Goal: Task Accomplishment & Management: Manage account settings

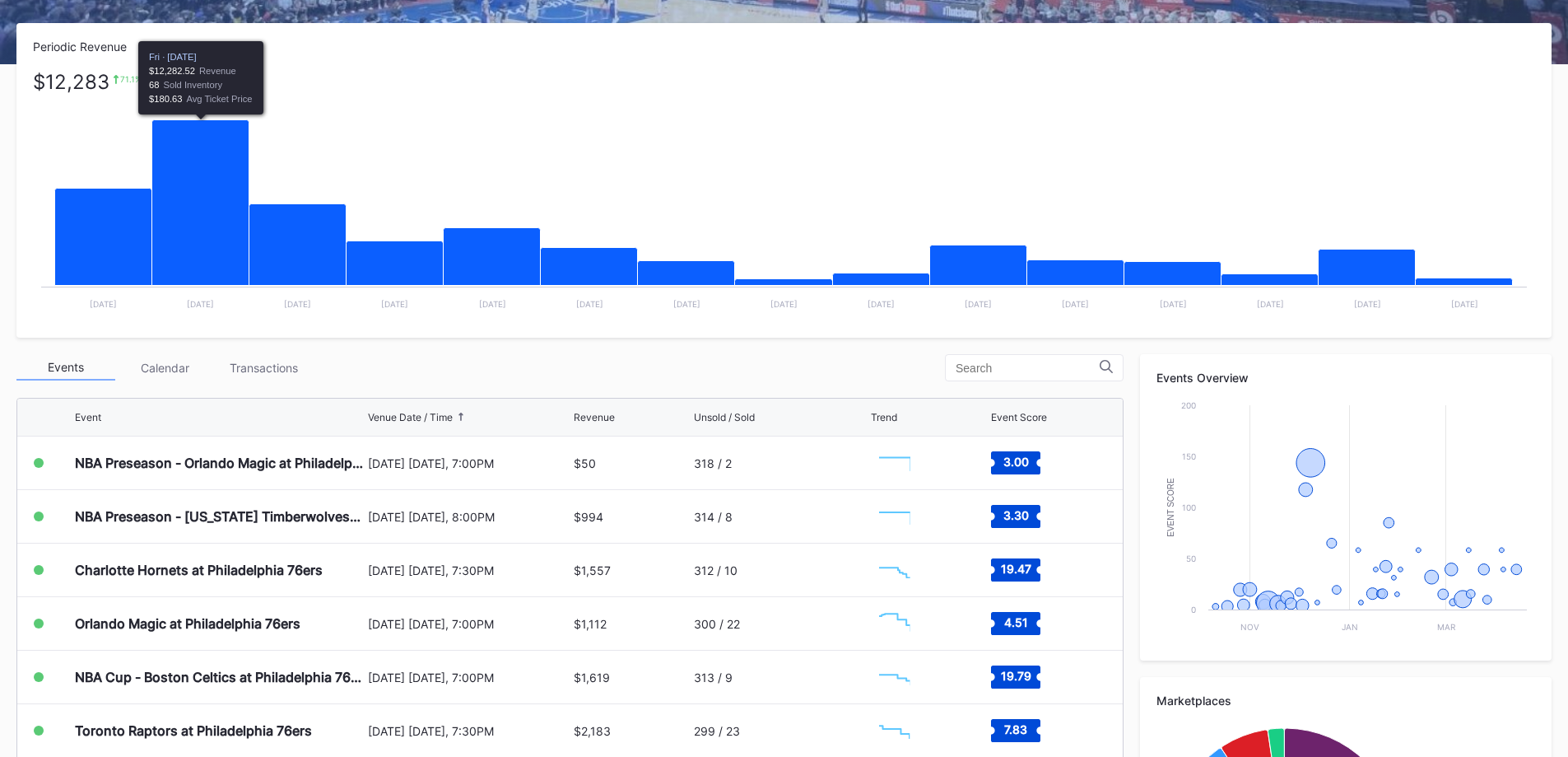
scroll to position [247, 0]
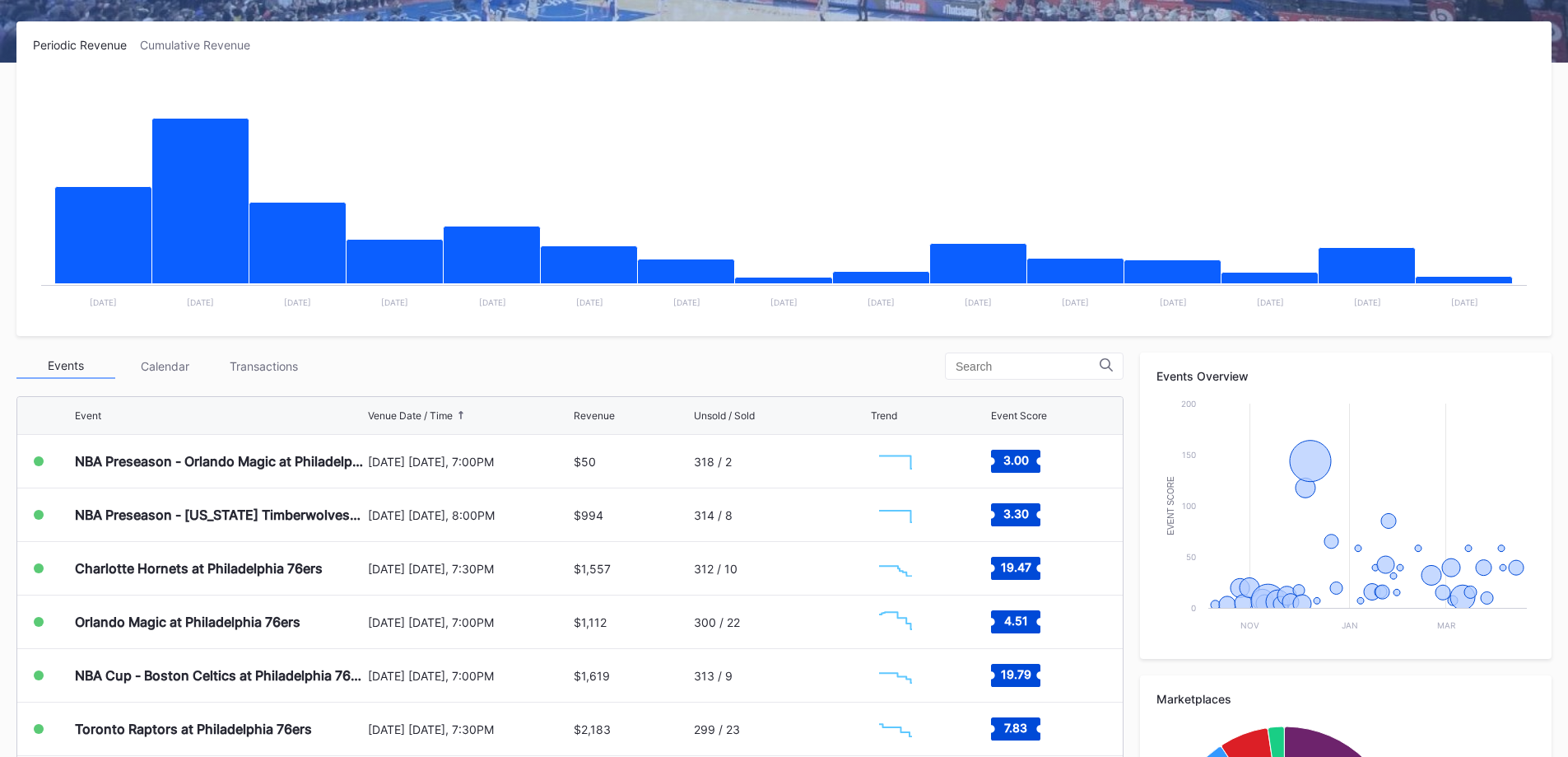
click at [233, 361] on div "Transactions" at bounding box center [263, 365] width 99 height 25
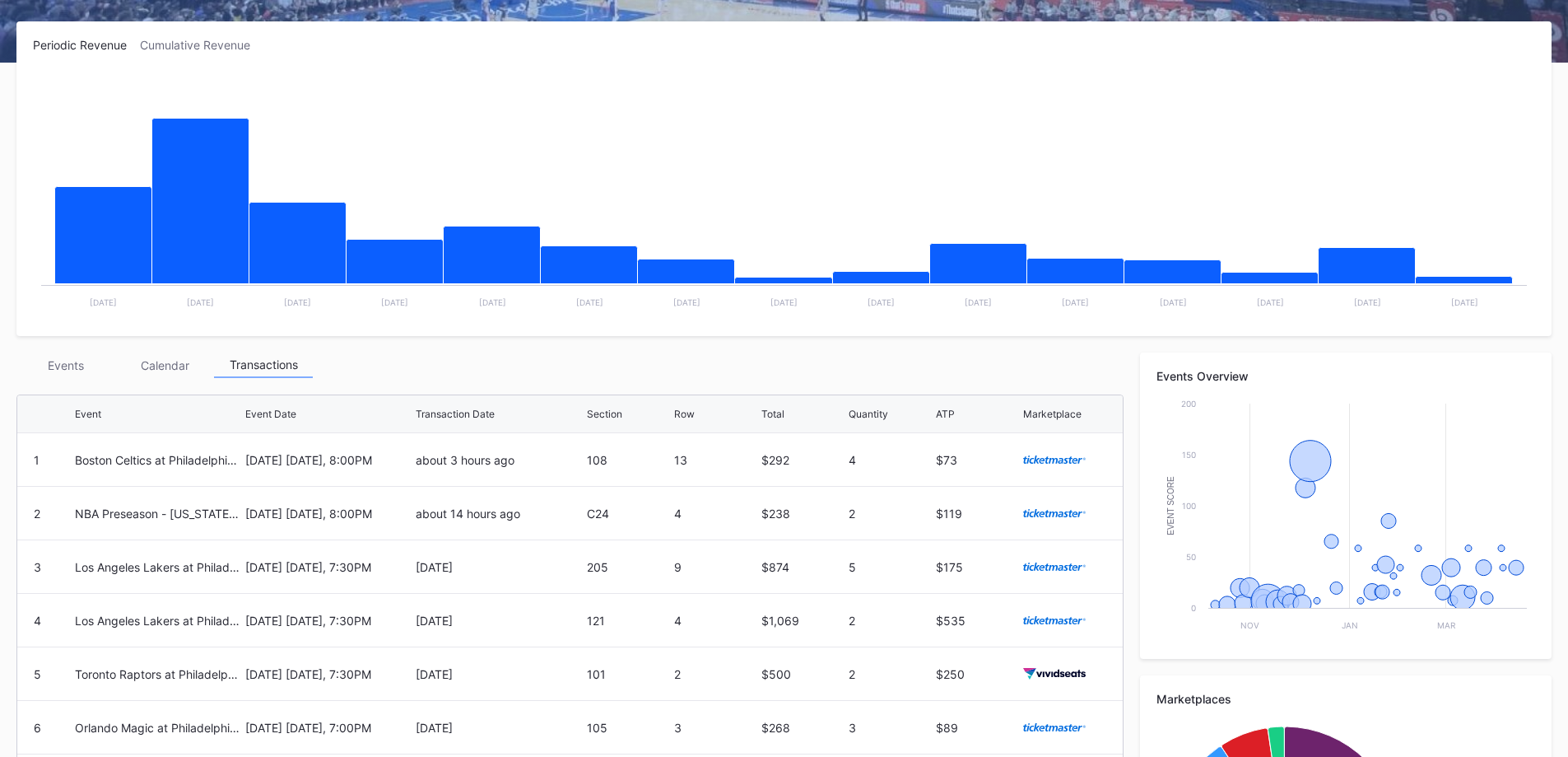
click at [61, 376] on div "Events" at bounding box center [66, 364] width 99 height 25
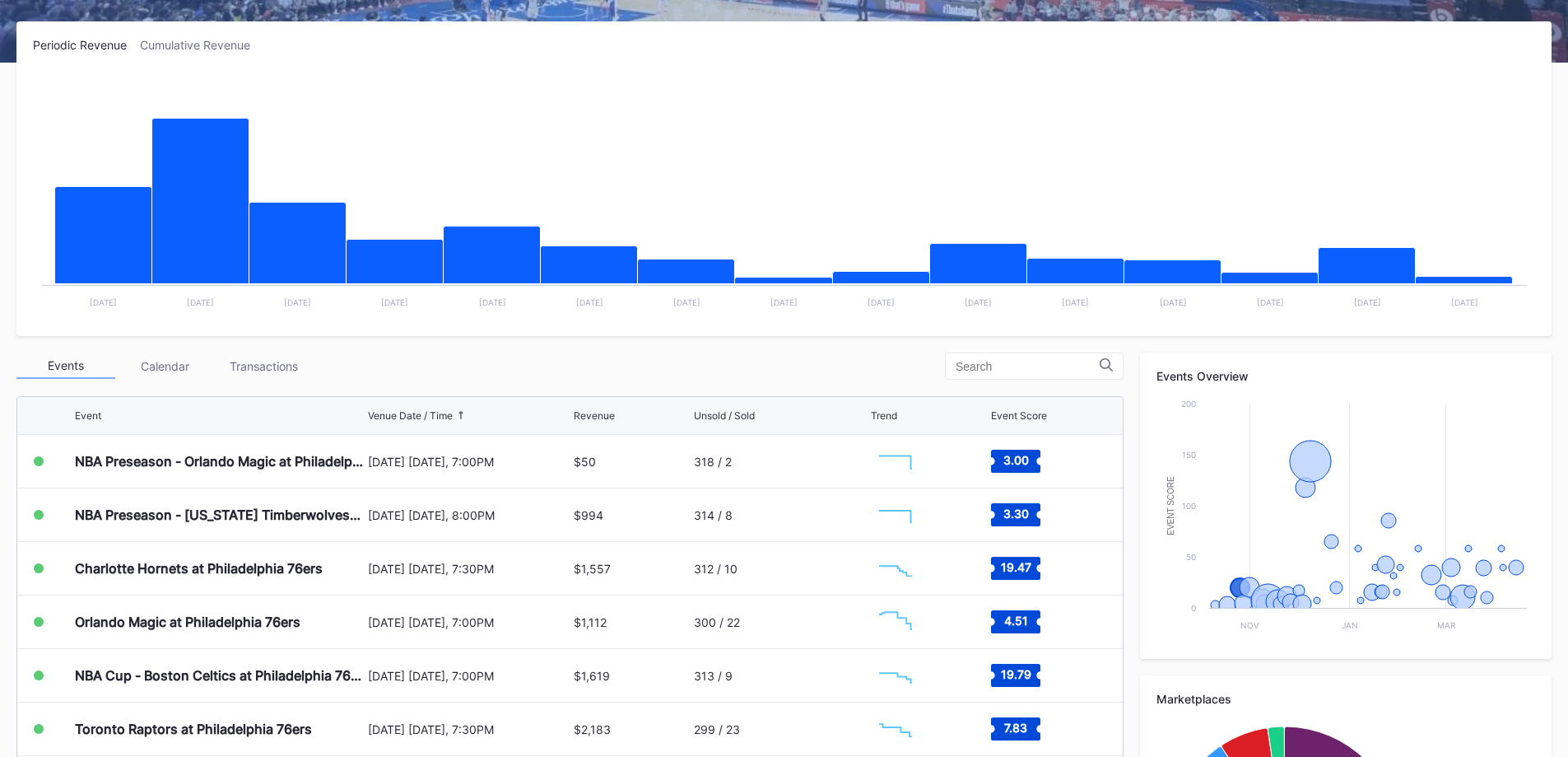
click at [228, 567] on div "Charlotte Hornets at Philadelphia 76ers" at bounding box center [198, 568] width 248 height 17
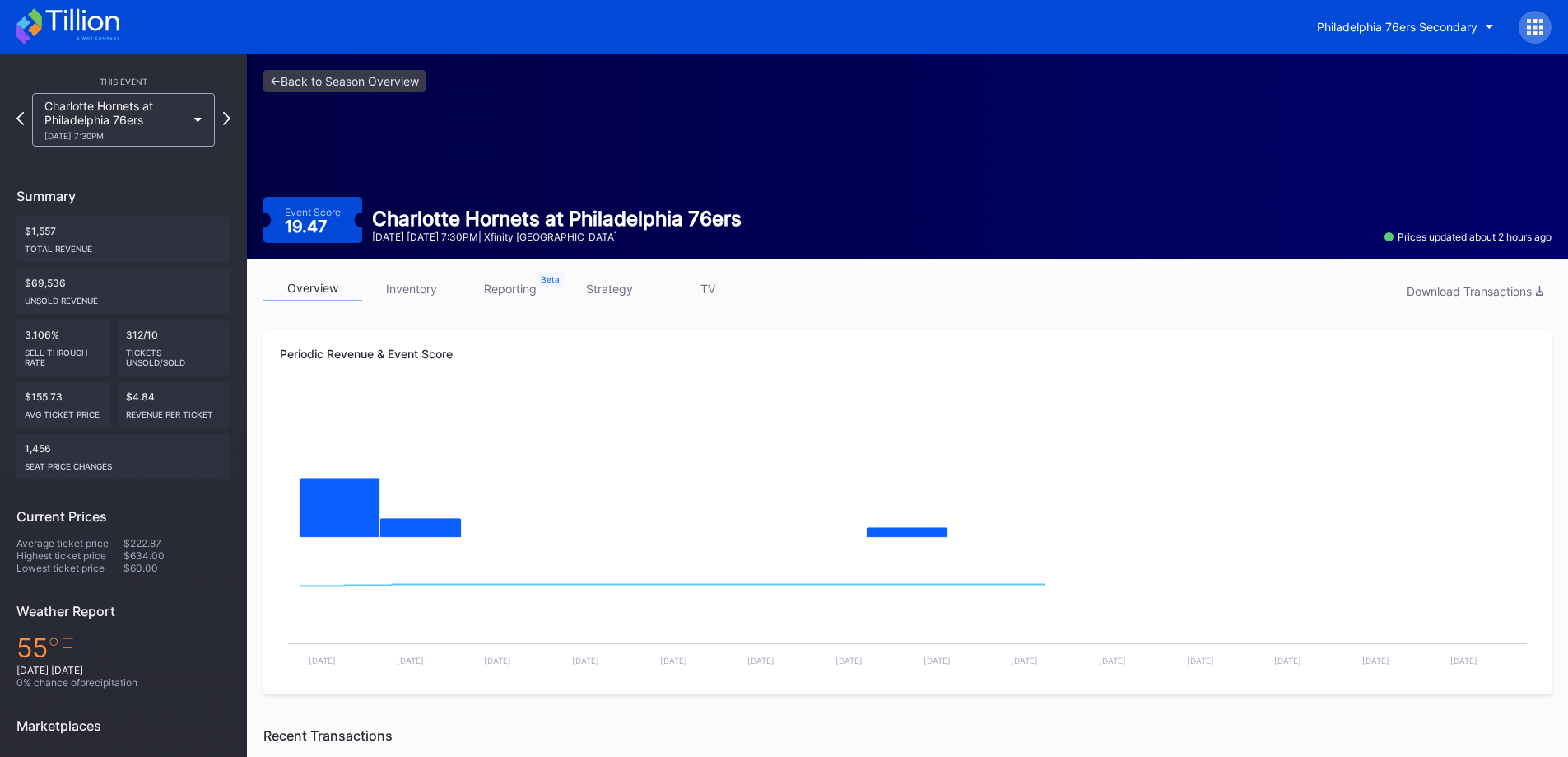
click at [388, 294] on link "inventory" at bounding box center [412, 288] width 99 height 25
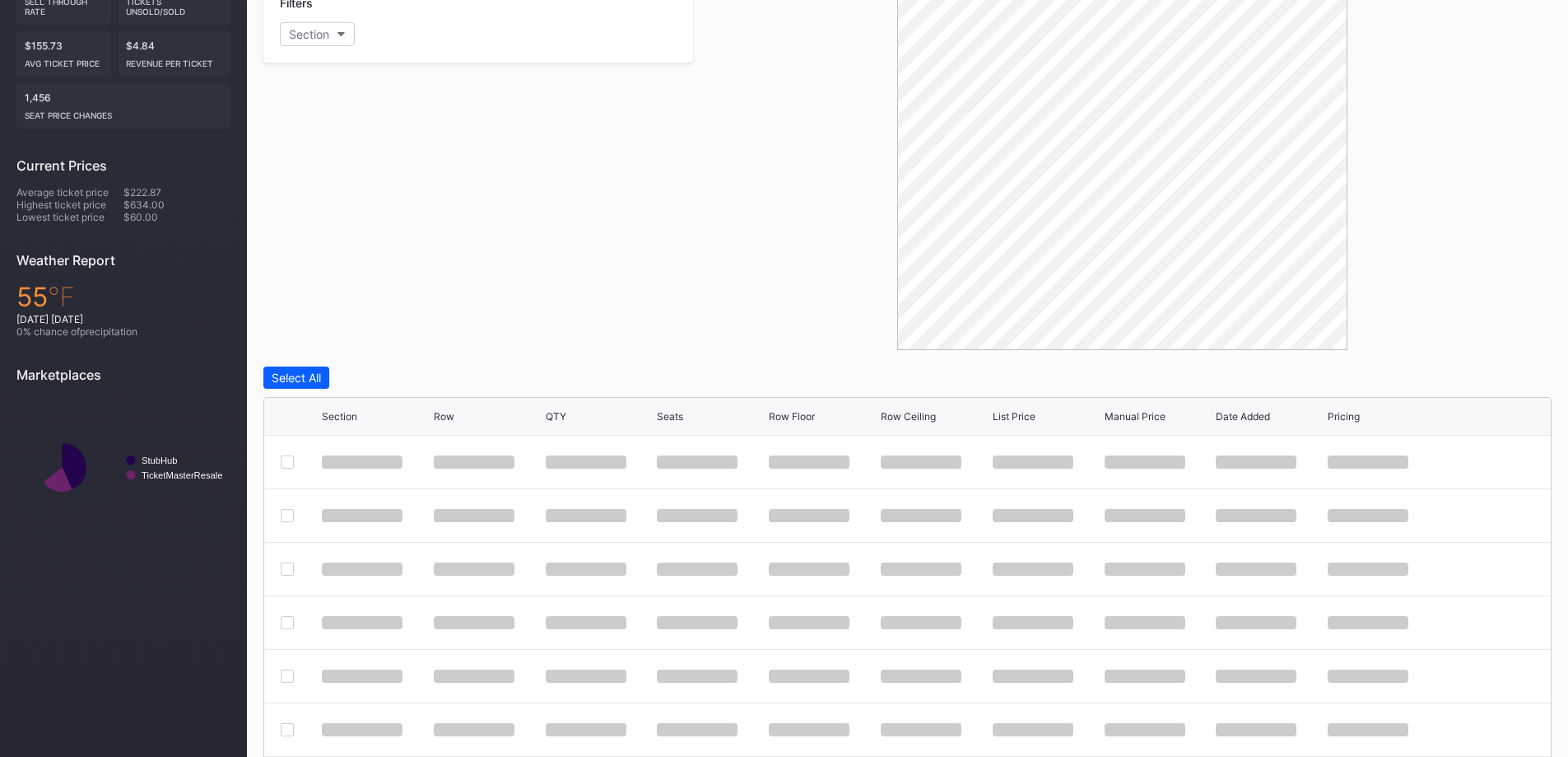
scroll to position [422, 0]
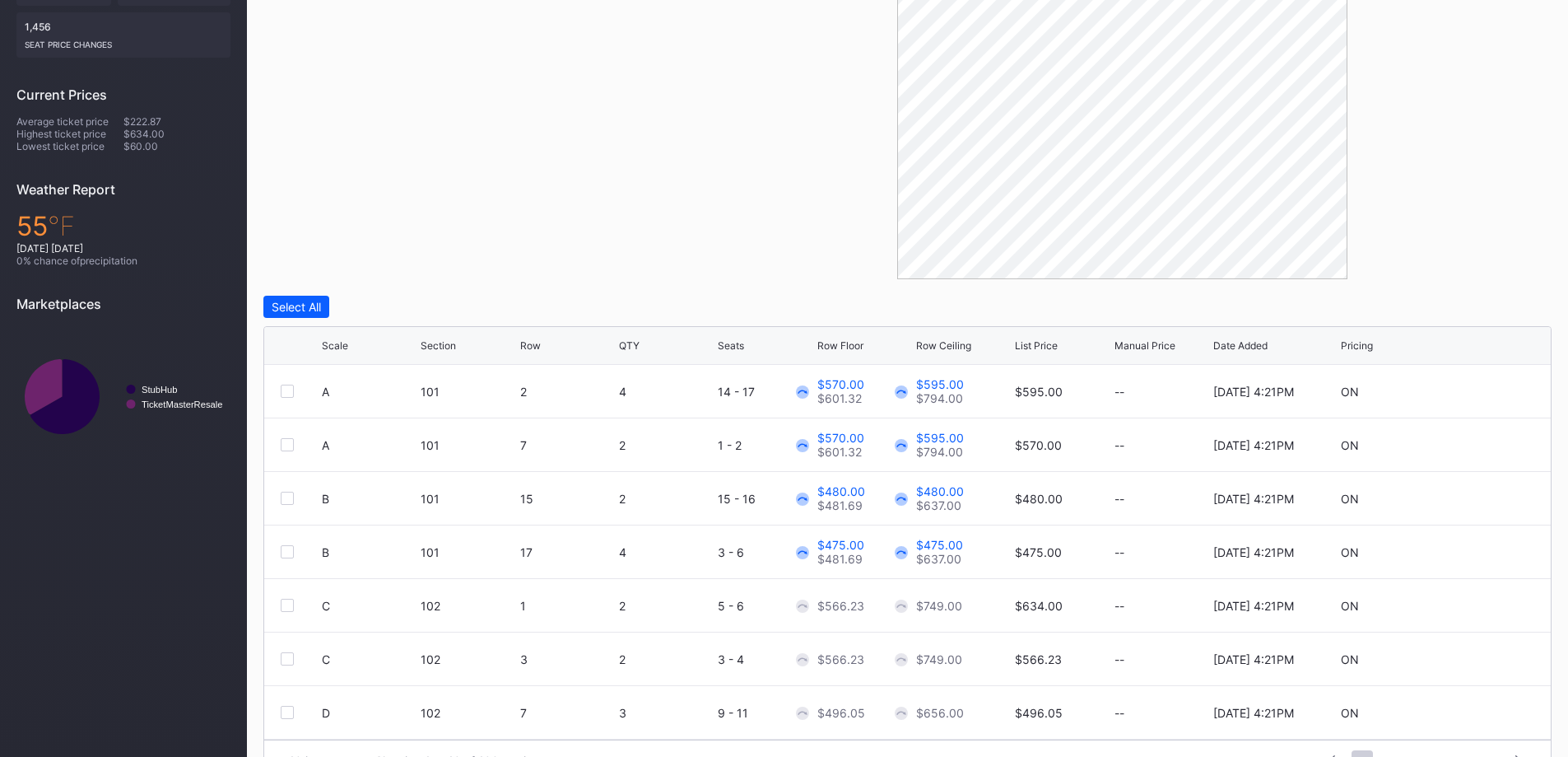
click at [354, 339] on div at bounding box center [355, 345] width 8 height 12
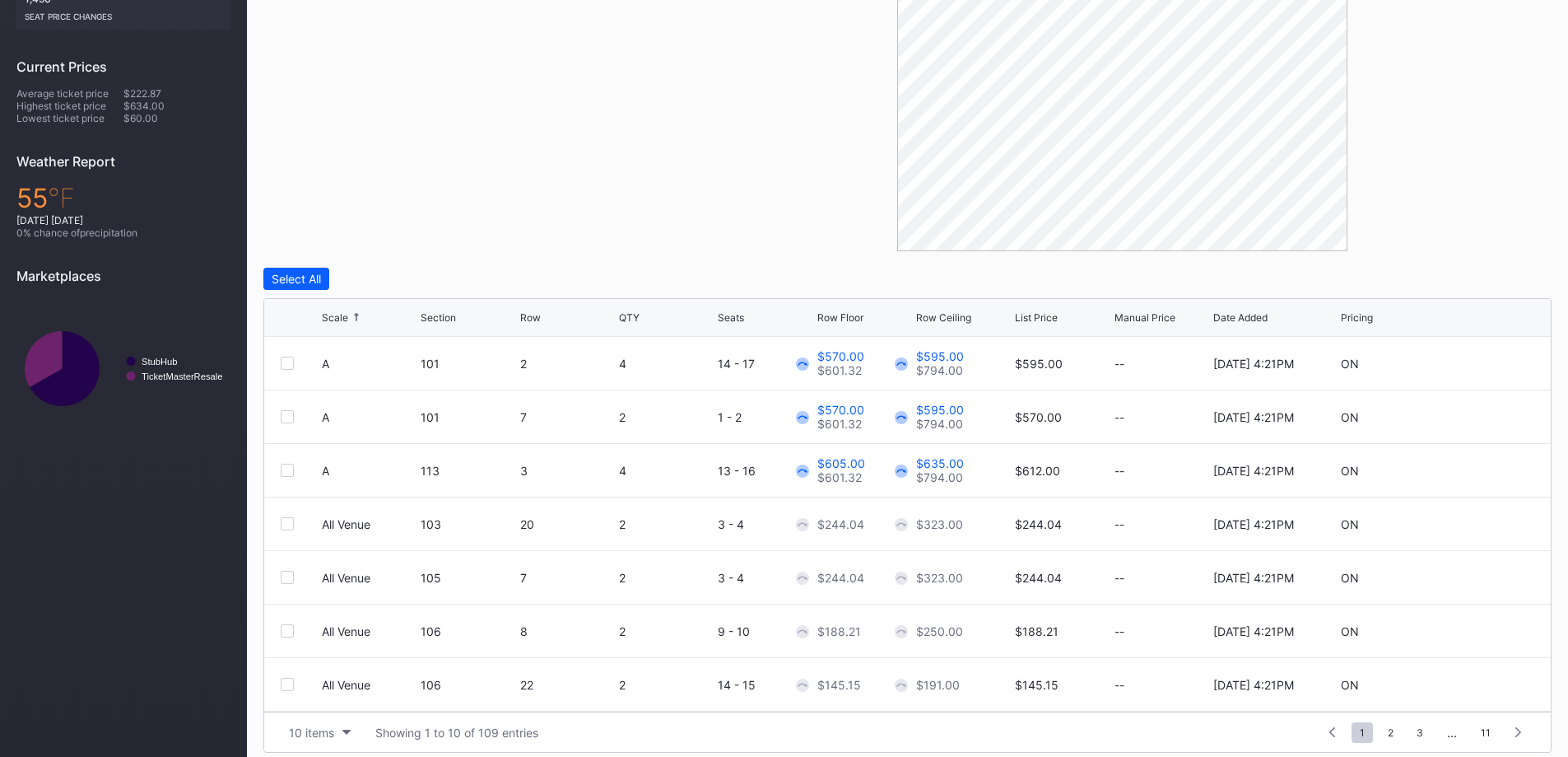
scroll to position [462, 0]
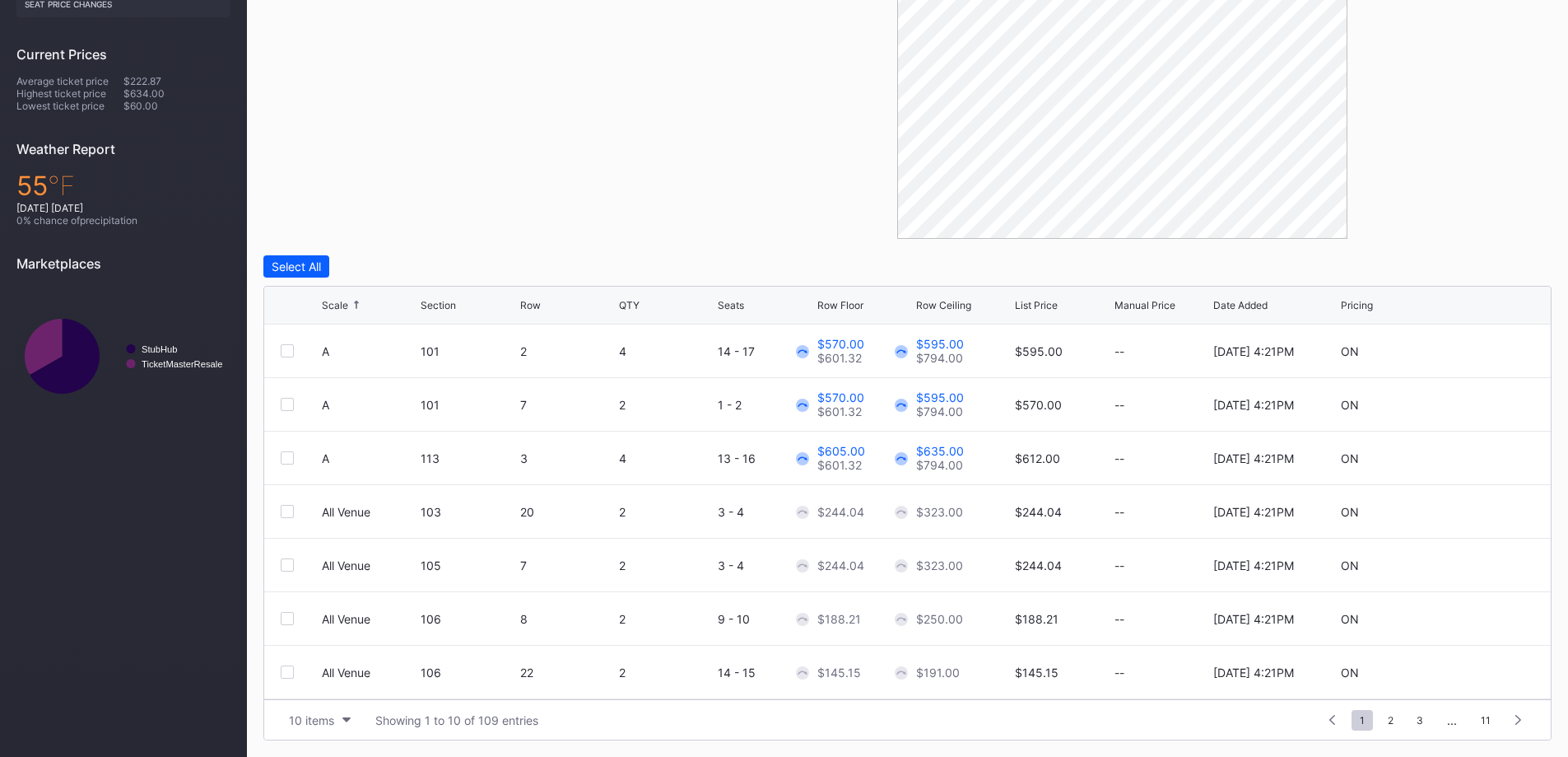
click at [289, 719] on div "10 items" at bounding box center [312, 720] width 45 height 14
click at [310, 673] on div "200 items" at bounding box center [320, 679] width 54 height 14
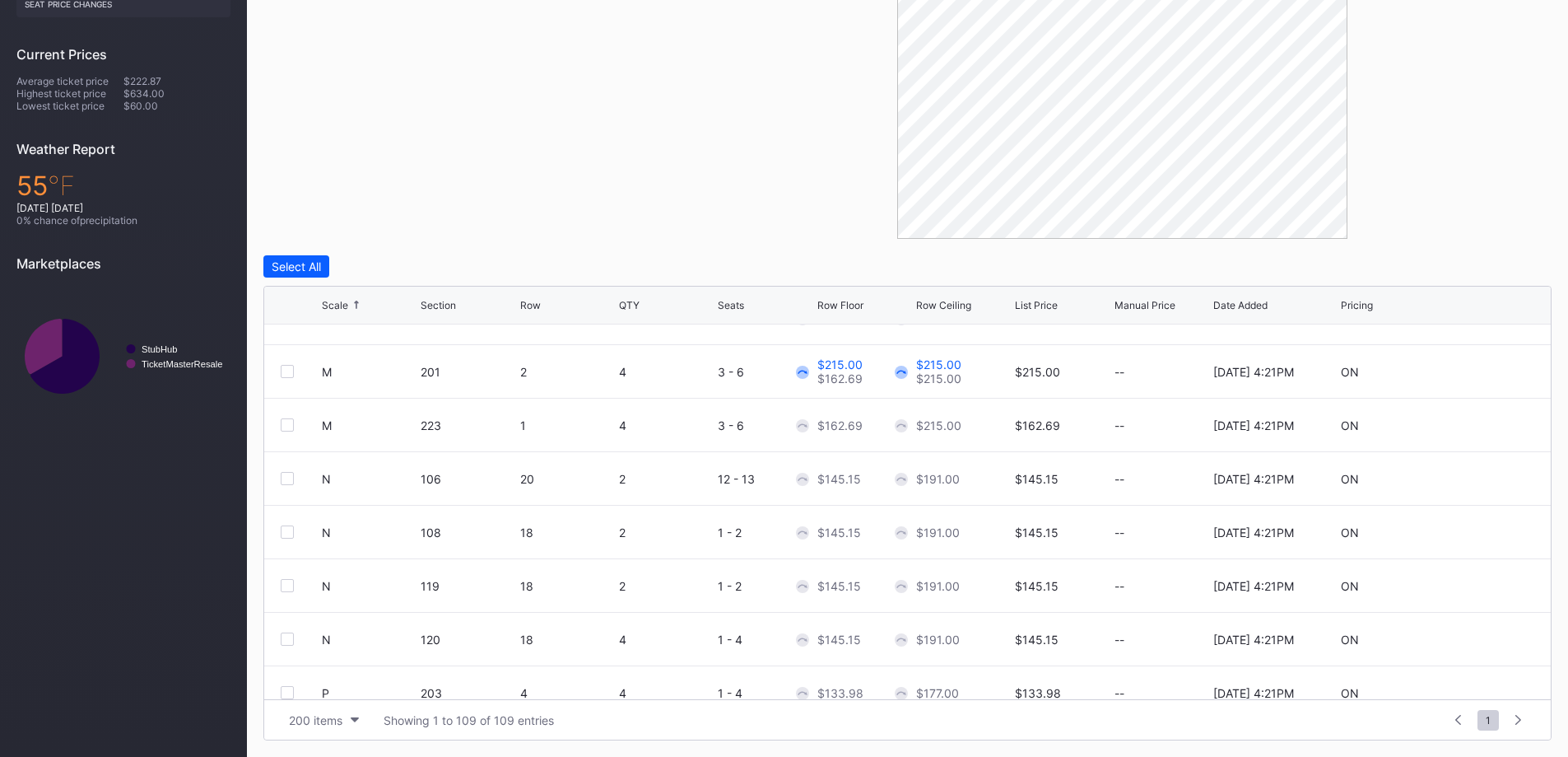
click at [435, 297] on div "Scale Section Row QTY Seats Row Floor Row Ceiling List Price Manual Price Date …" at bounding box center [907, 306] width 1287 height 38
click at [436, 300] on div "Section" at bounding box center [438, 305] width 36 height 12
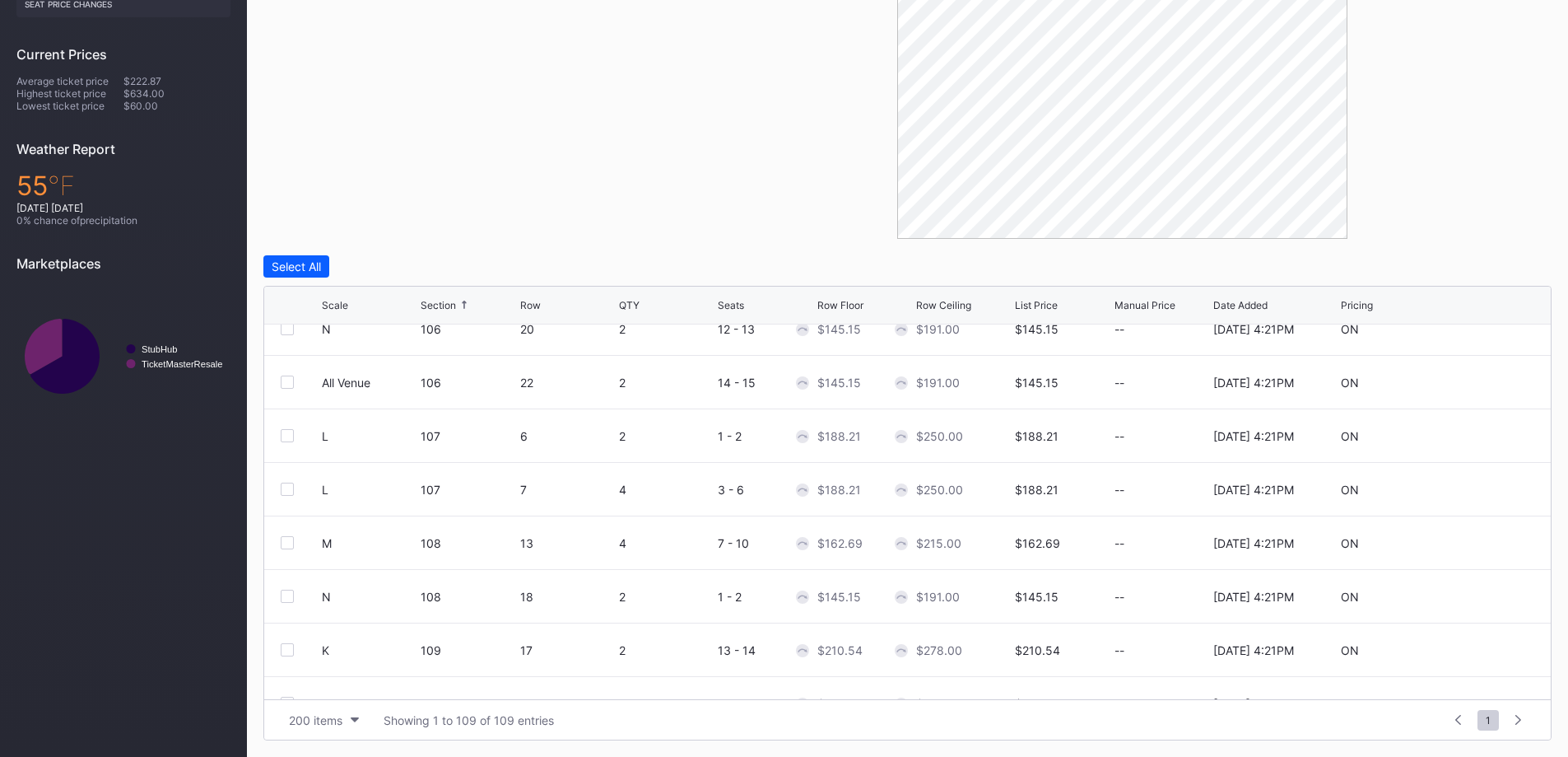
scroll to position [906, 0]
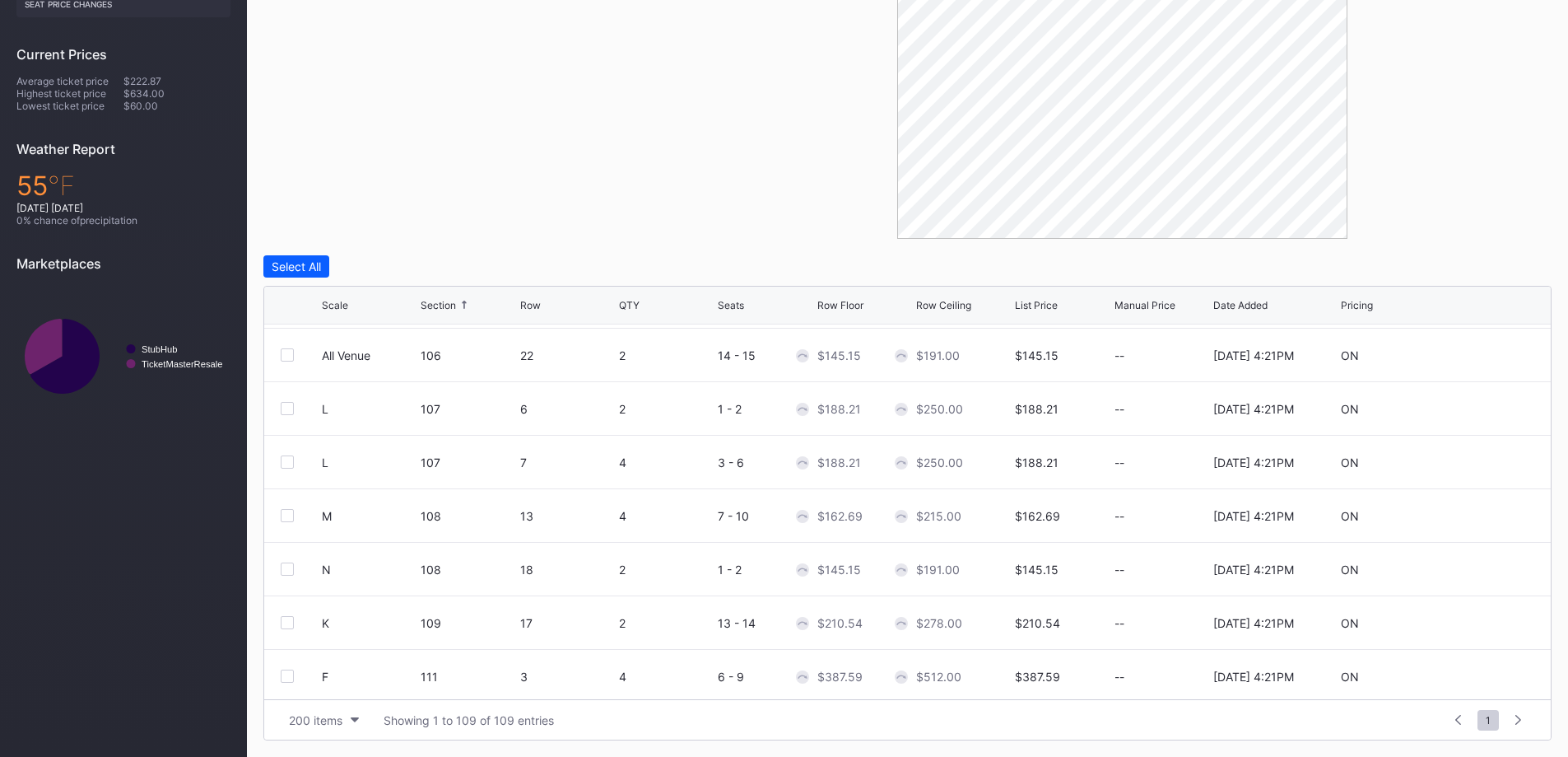
click at [1479, 515] on icon at bounding box center [1485, 515] width 12 height 12
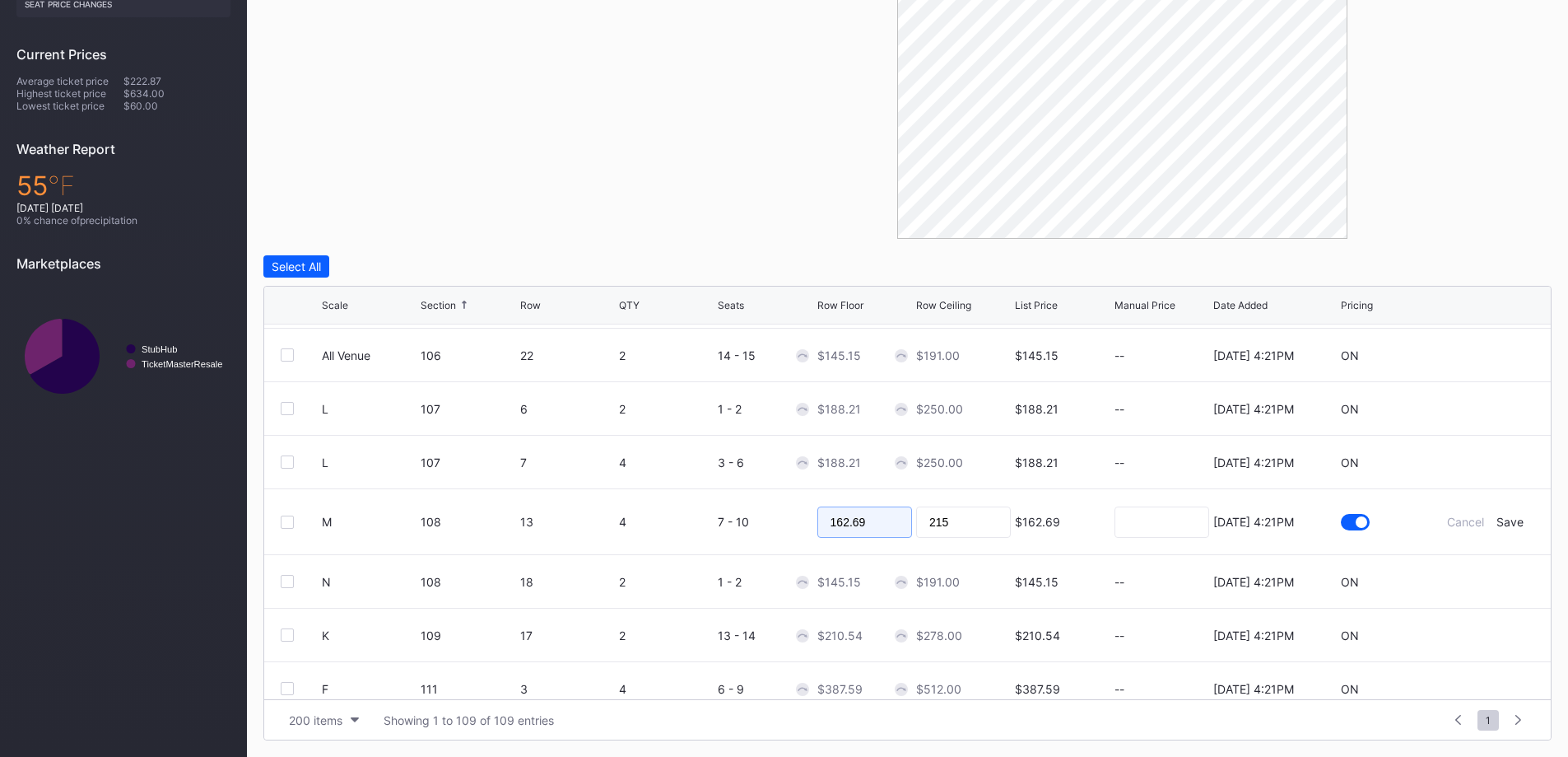
click at [876, 520] on input "162.69" at bounding box center [864, 522] width 95 height 31
type input "140"
type input "145"
click at [1499, 521] on div "Save" at bounding box center [1509, 521] width 27 height 14
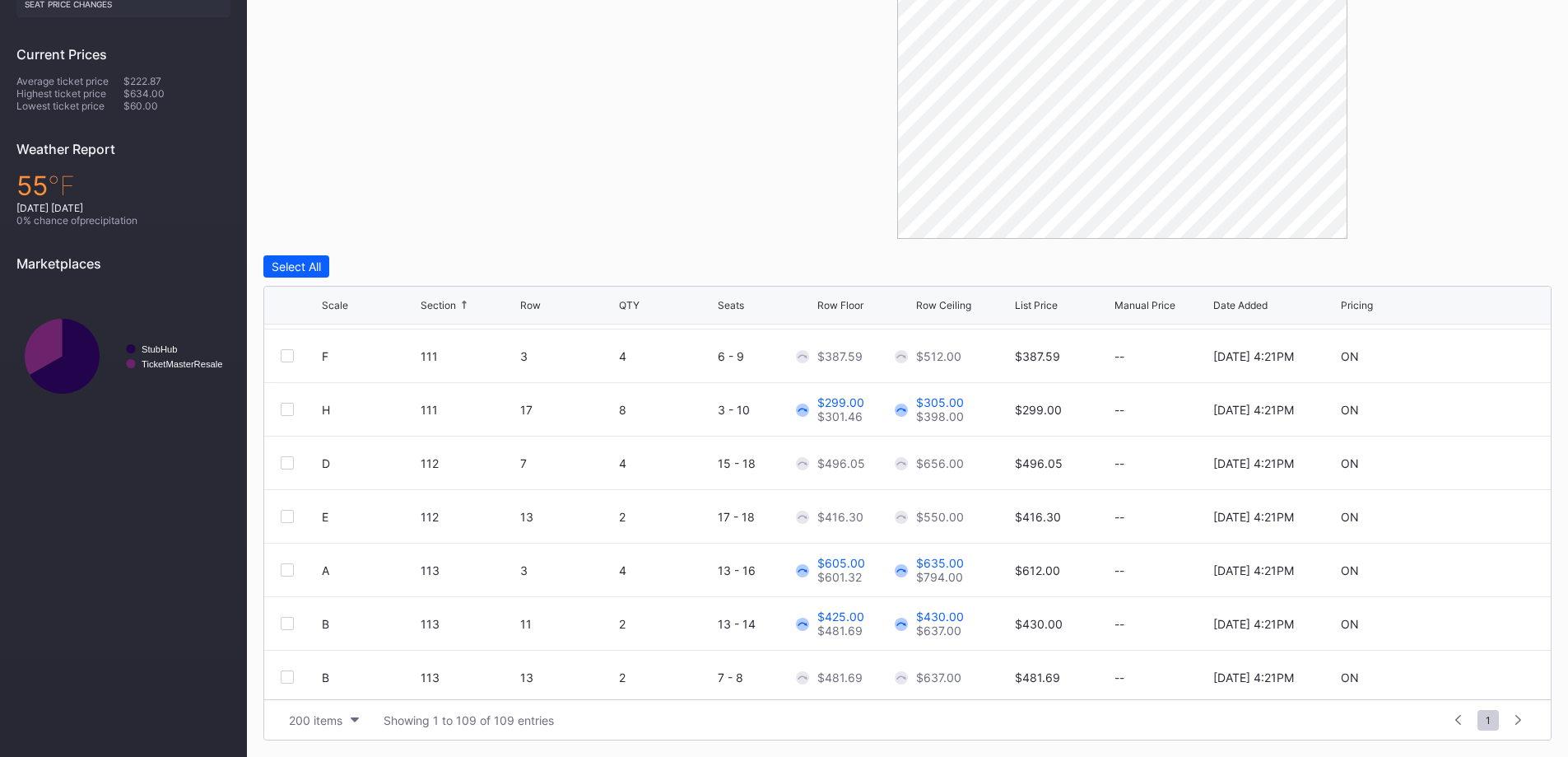
scroll to position [1235, 0]
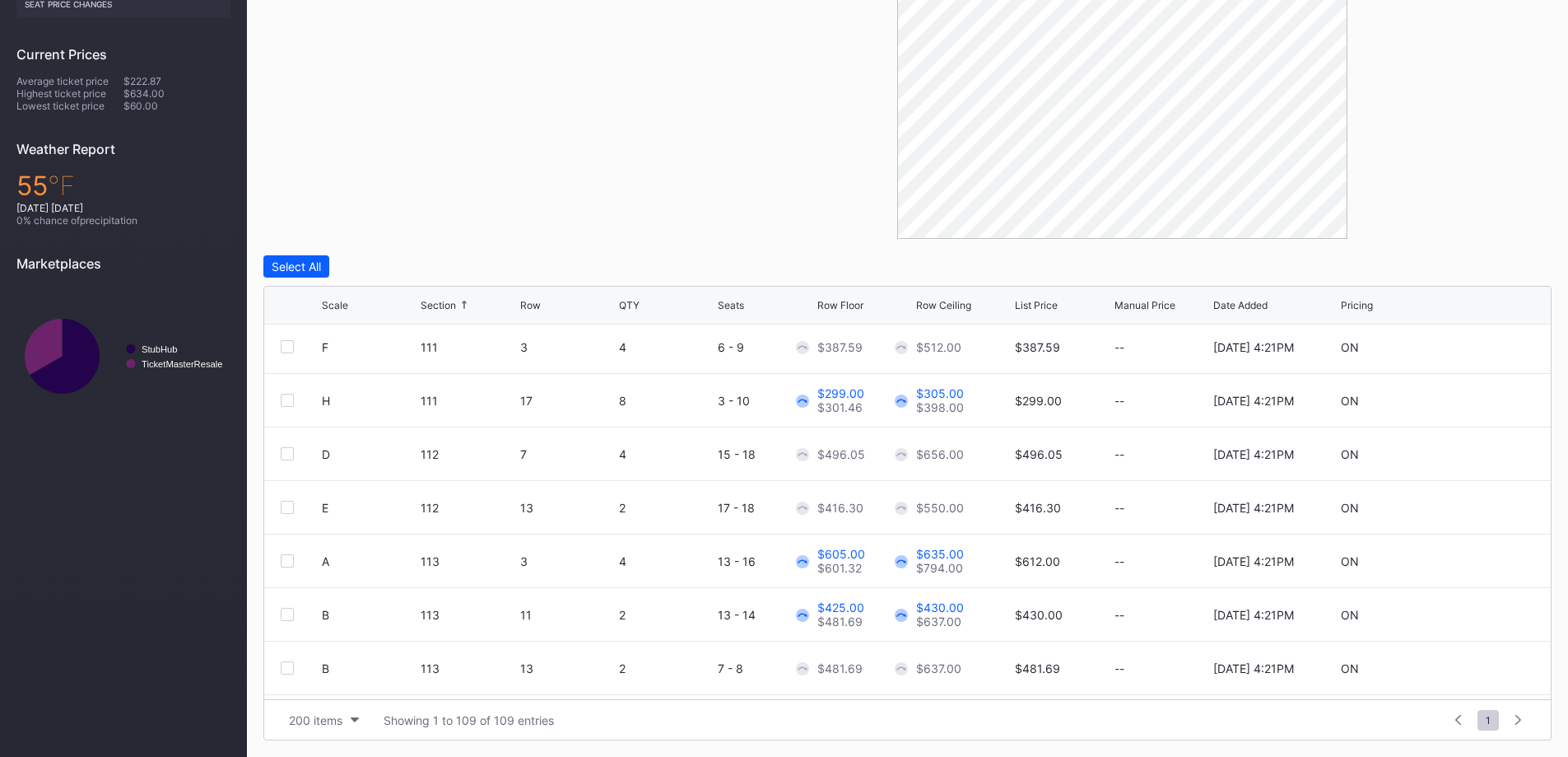
click at [336, 310] on div "Scale" at bounding box center [334, 305] width 26 height 12
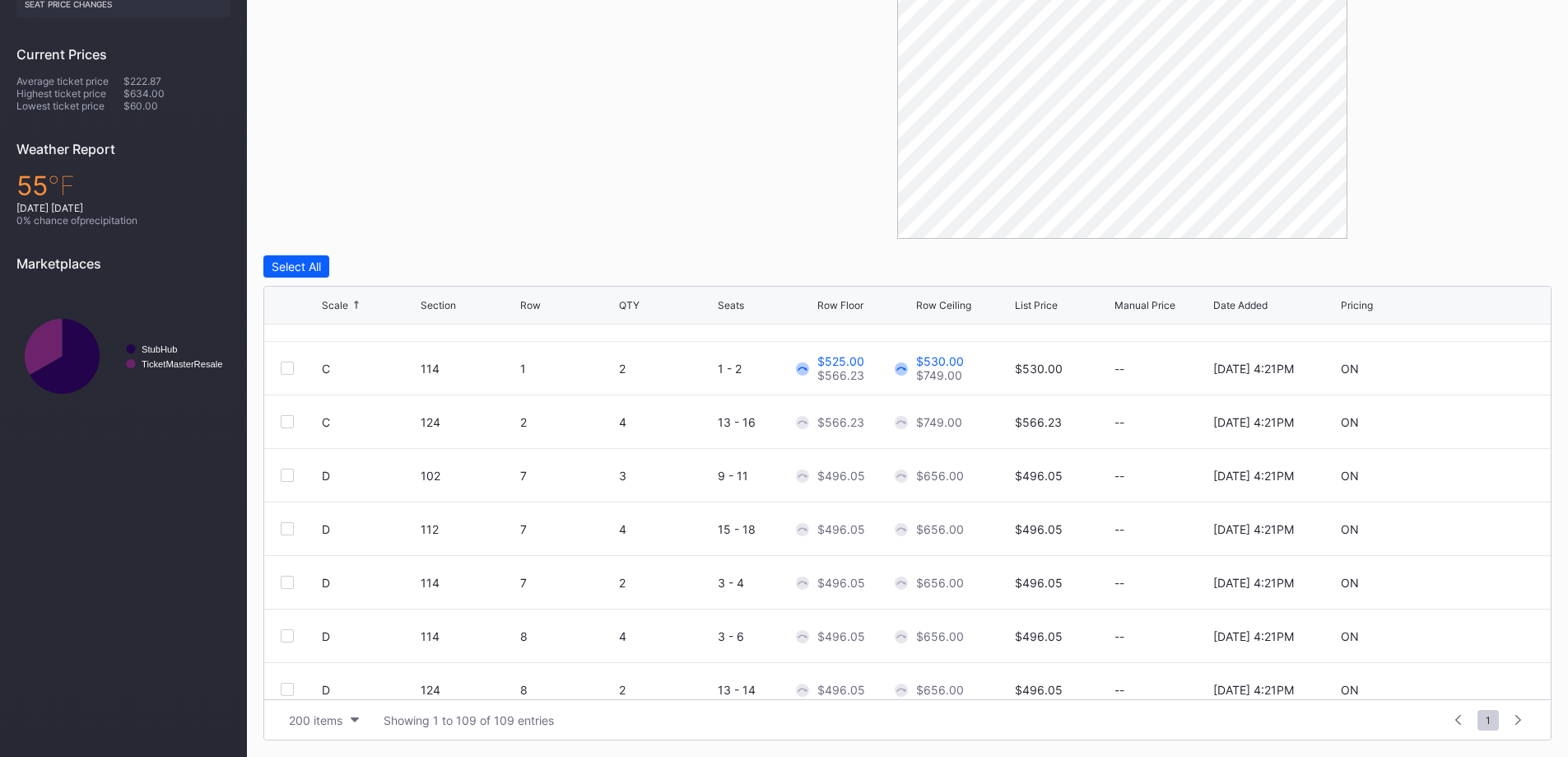
scroll to position [1647, 0]
click at [1479, 520] on icon at bounding box center [1485, 524] width 12 height 12
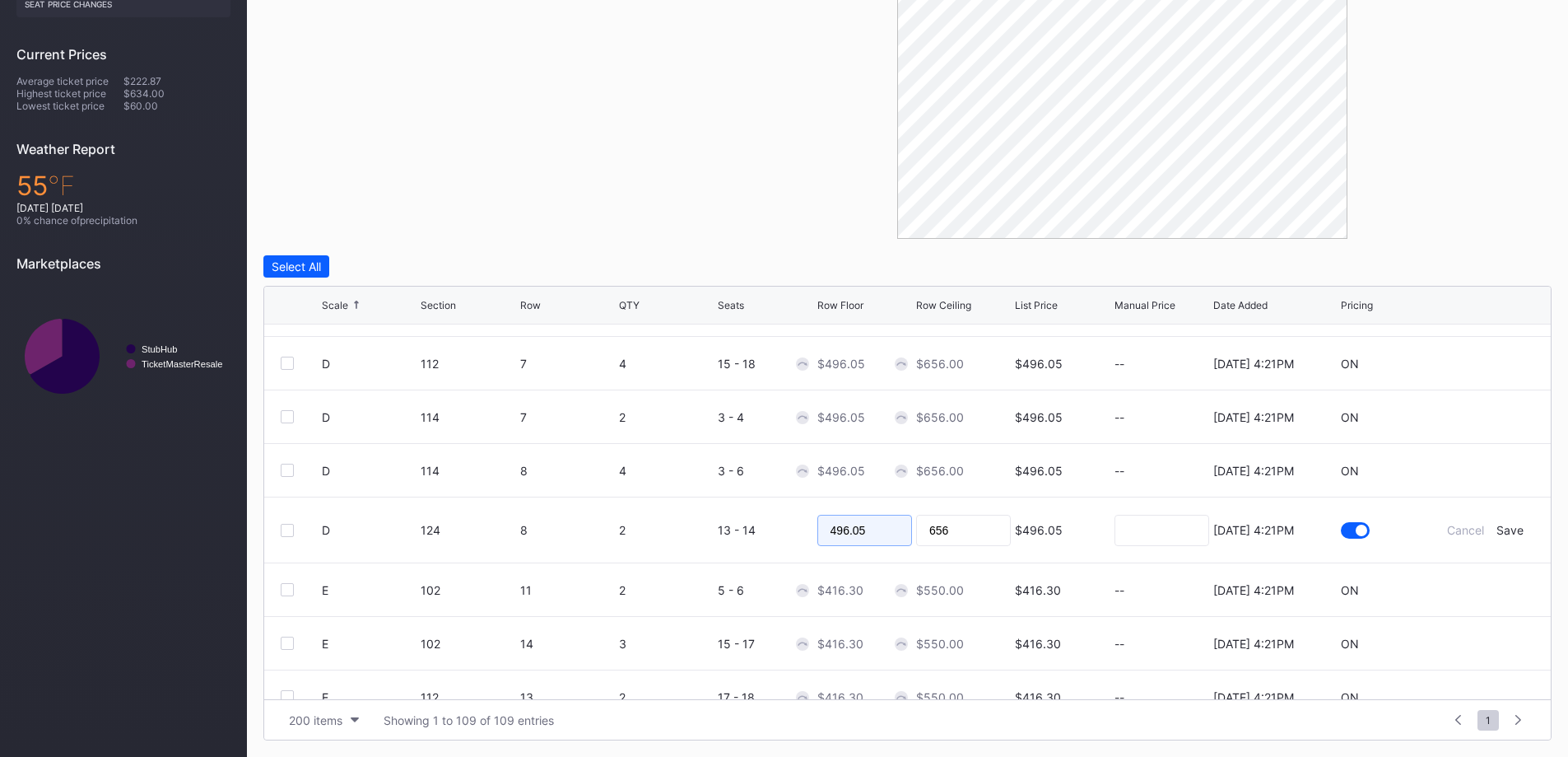
drag, startPoint x: 870, startPoint y: 519, endPoint x: 723, endPoint y: 520, distance: 147.0
click at [723, 520] on form "D 124 8 2 13 - 14 496.05 656 $496.05 8/14/2025 4:21PM Cancel Save" at bounding box center [927, 529] width 1212 height 65
type input "425"
type input "445"
click at [1498, 529] on div "Save" at bounding box center [1509, 530] width 27 height 14
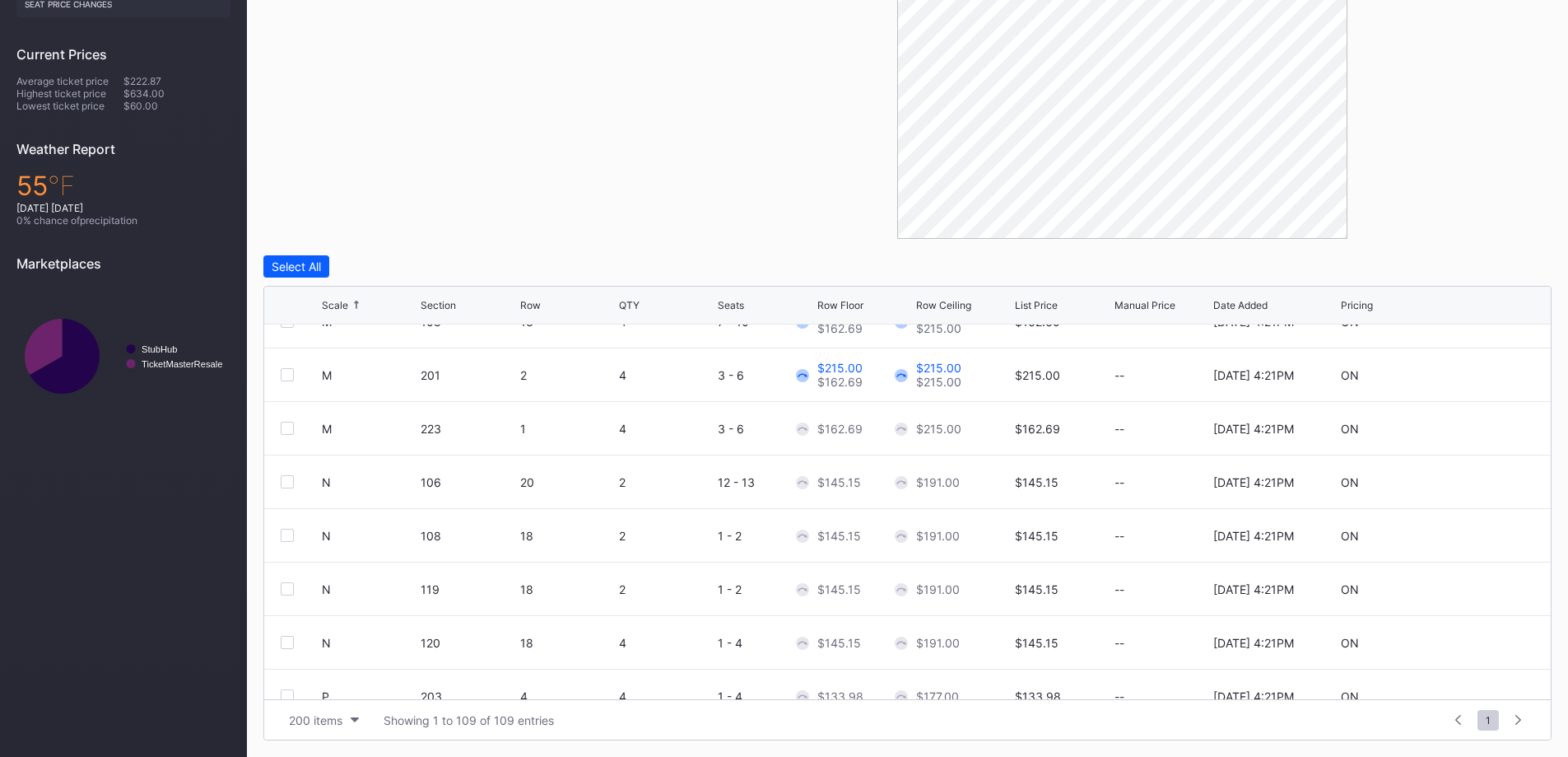
scroll to position [3458, 0]
click at [1479, 474] on icon at bounding box center [1485, 479] width 12 height 12
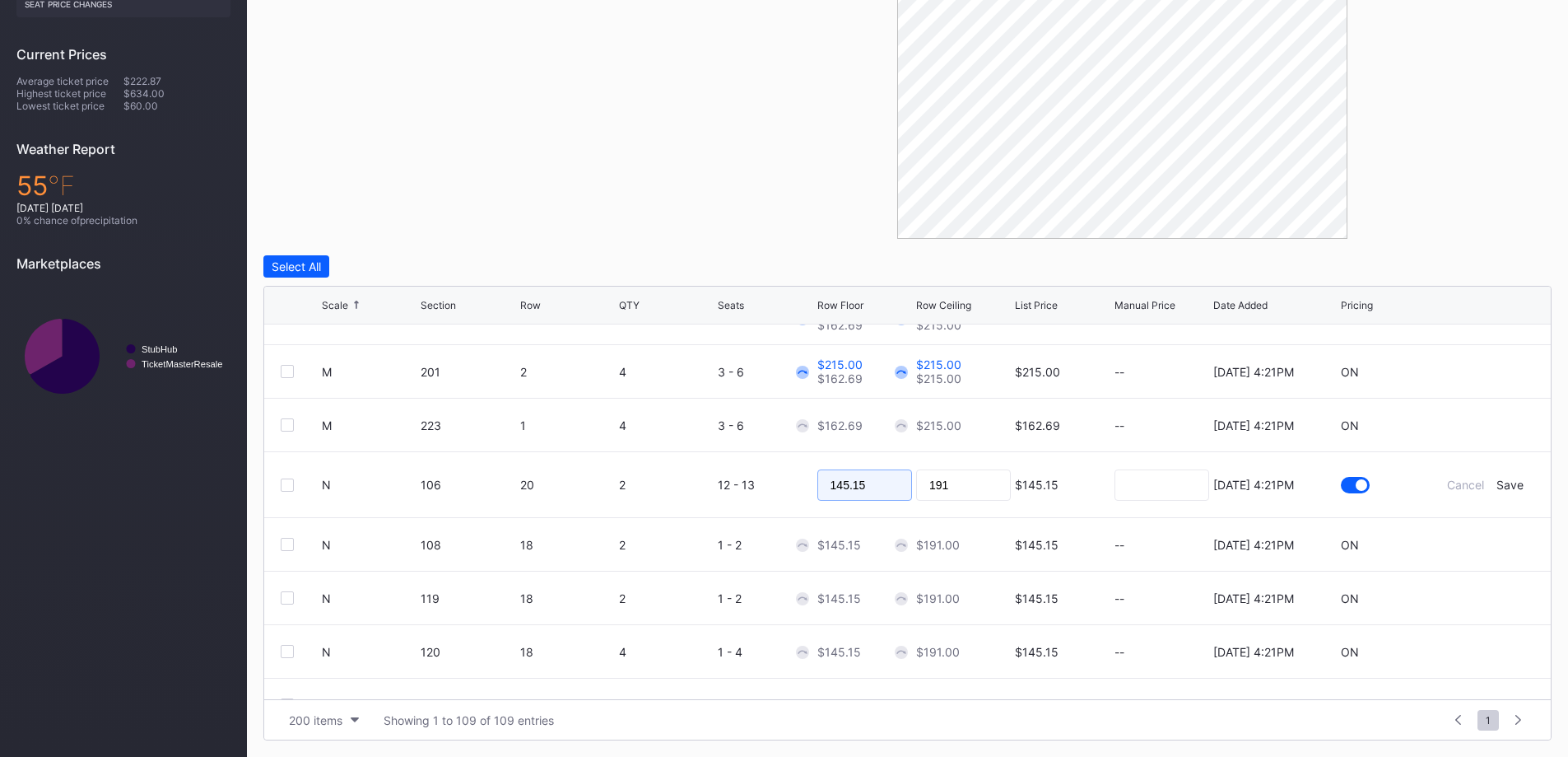
click at [868, 486] on input "145.15" at bounding box center [864, 485] width 95 height 31
type input "125"
type input "3"
type input "130"
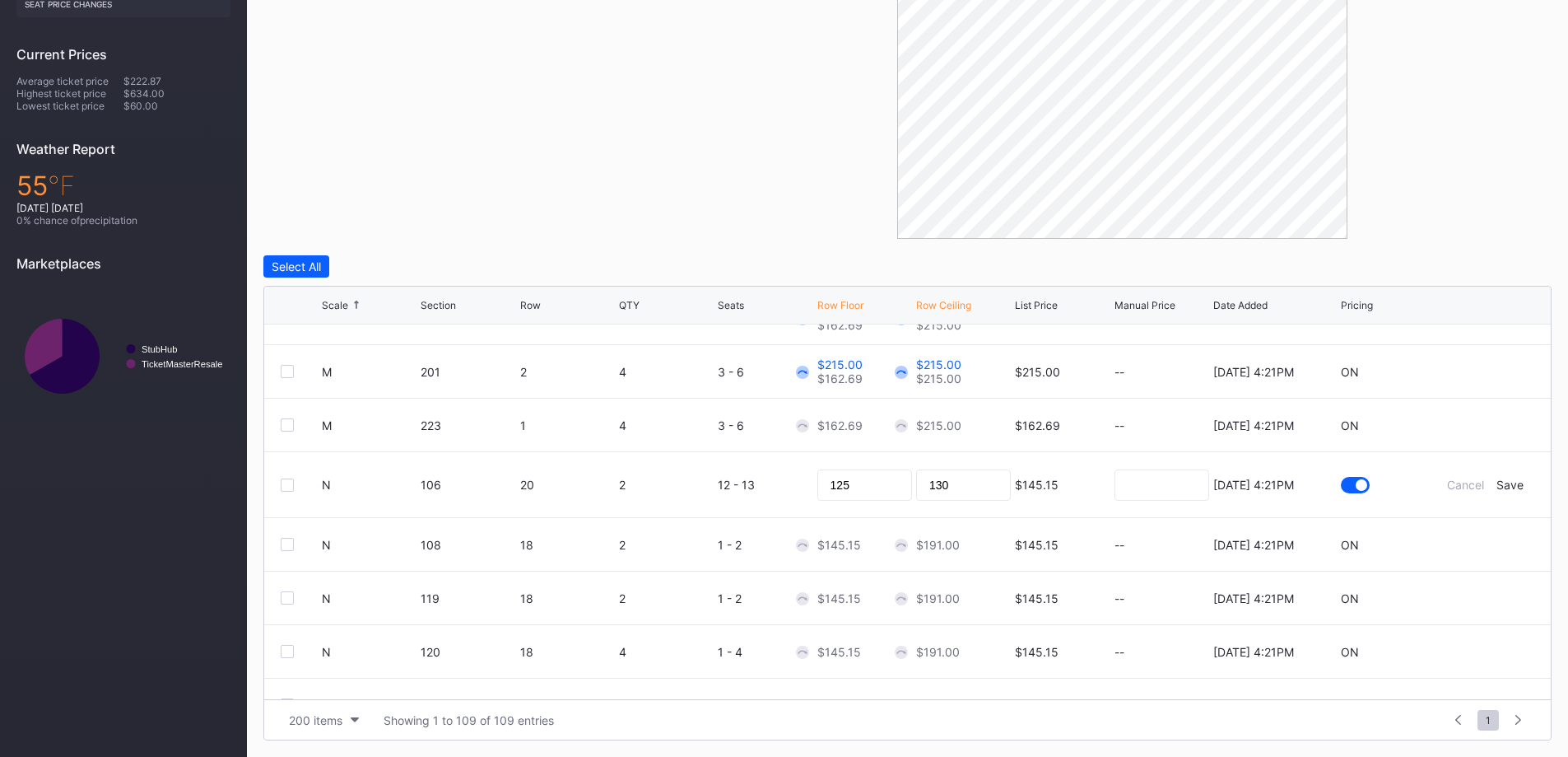
click at [1496, 488] on div "Save" at bounding box center [1509, 484] width 27 height 14
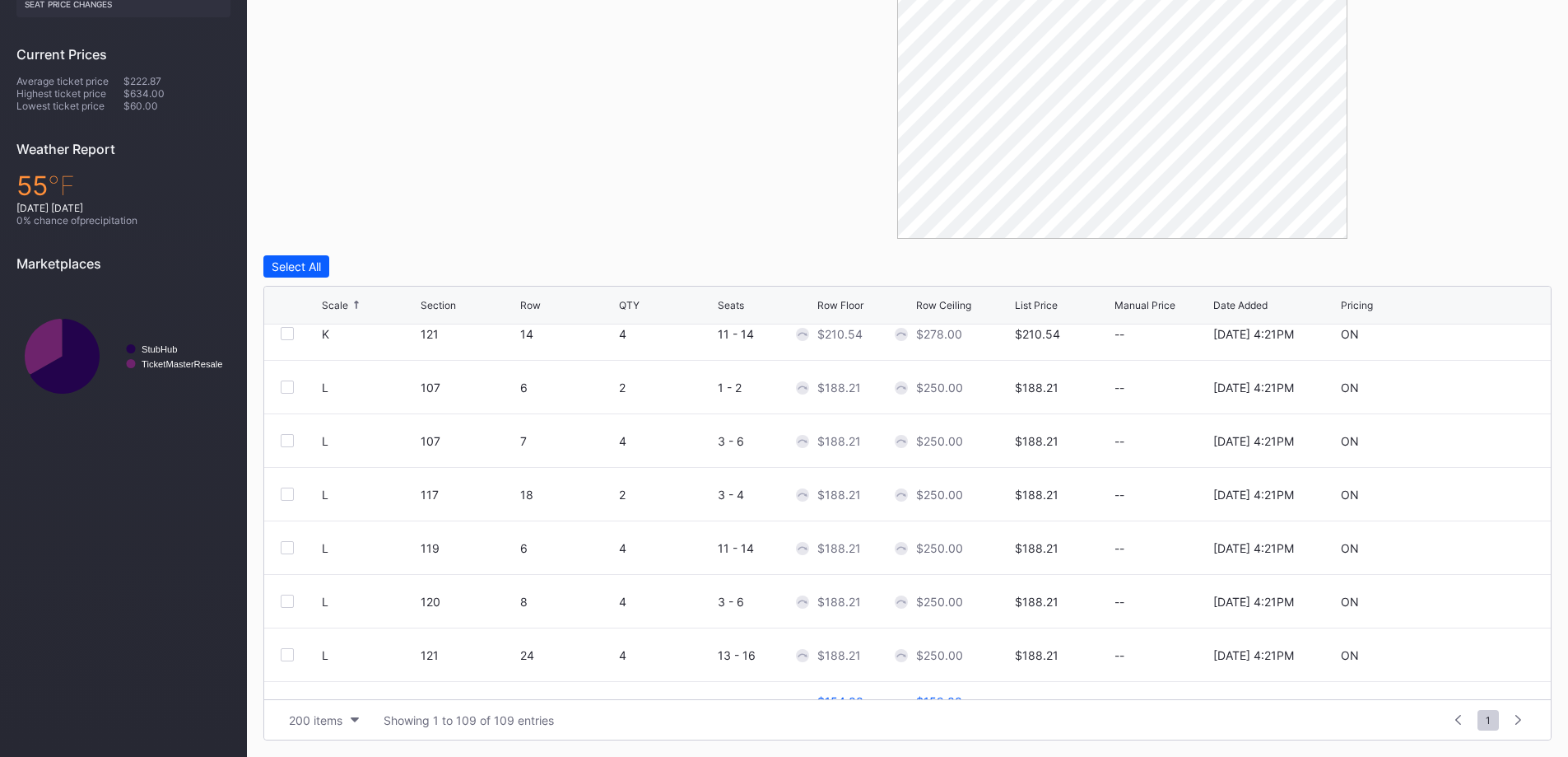
scroll to position [2964, 0]
click at [1479, 492] on icon at bounding box center [1485, 490] width 12 height 12
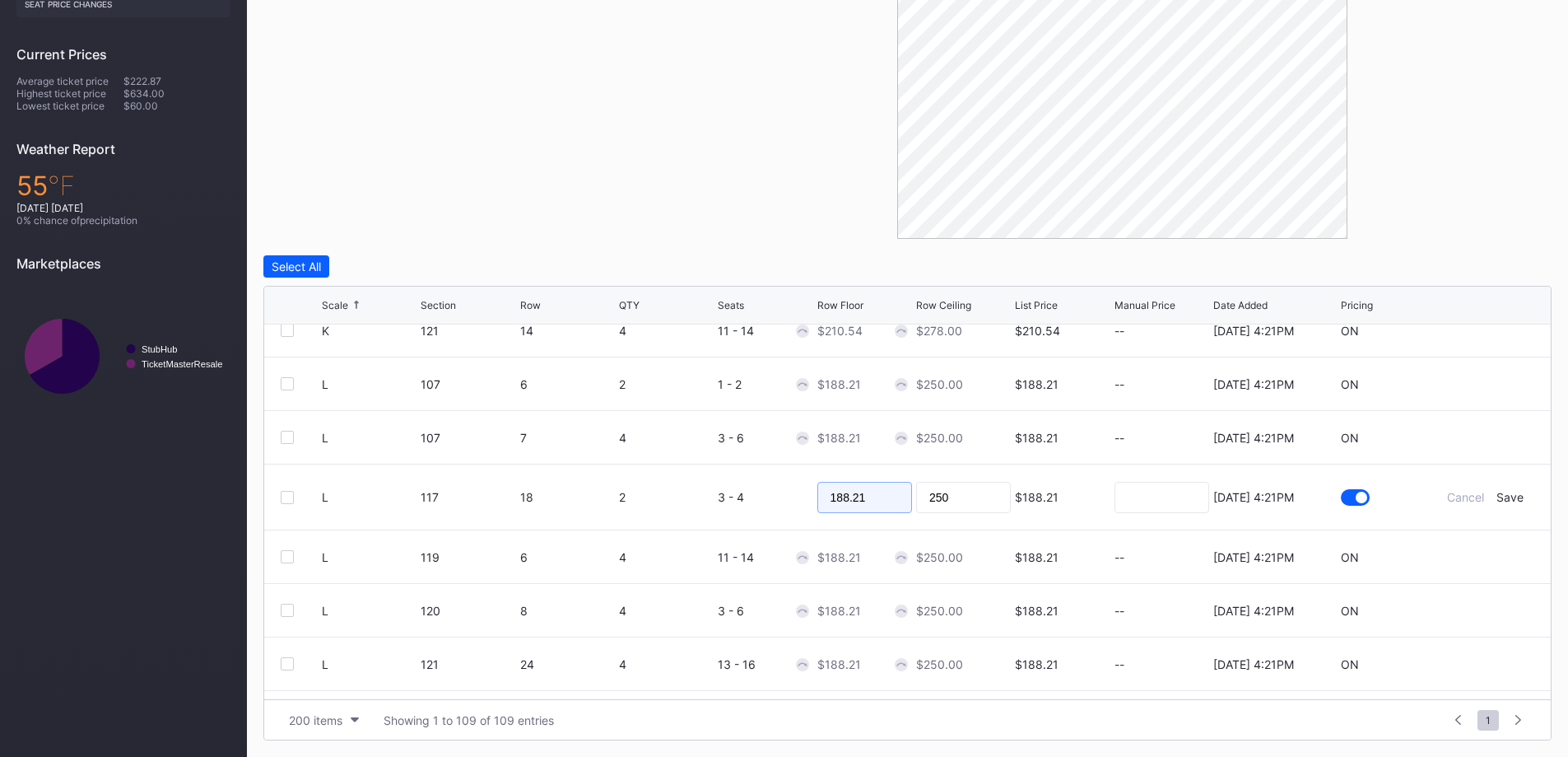
click at [870, 493] on input "188.21" at bounding box center [864, 497] width 95 height 31
type input "140"
type input "145"
click at [1496, 493] on div "Save" at bounding box center [1509, 497] width 27 height 14
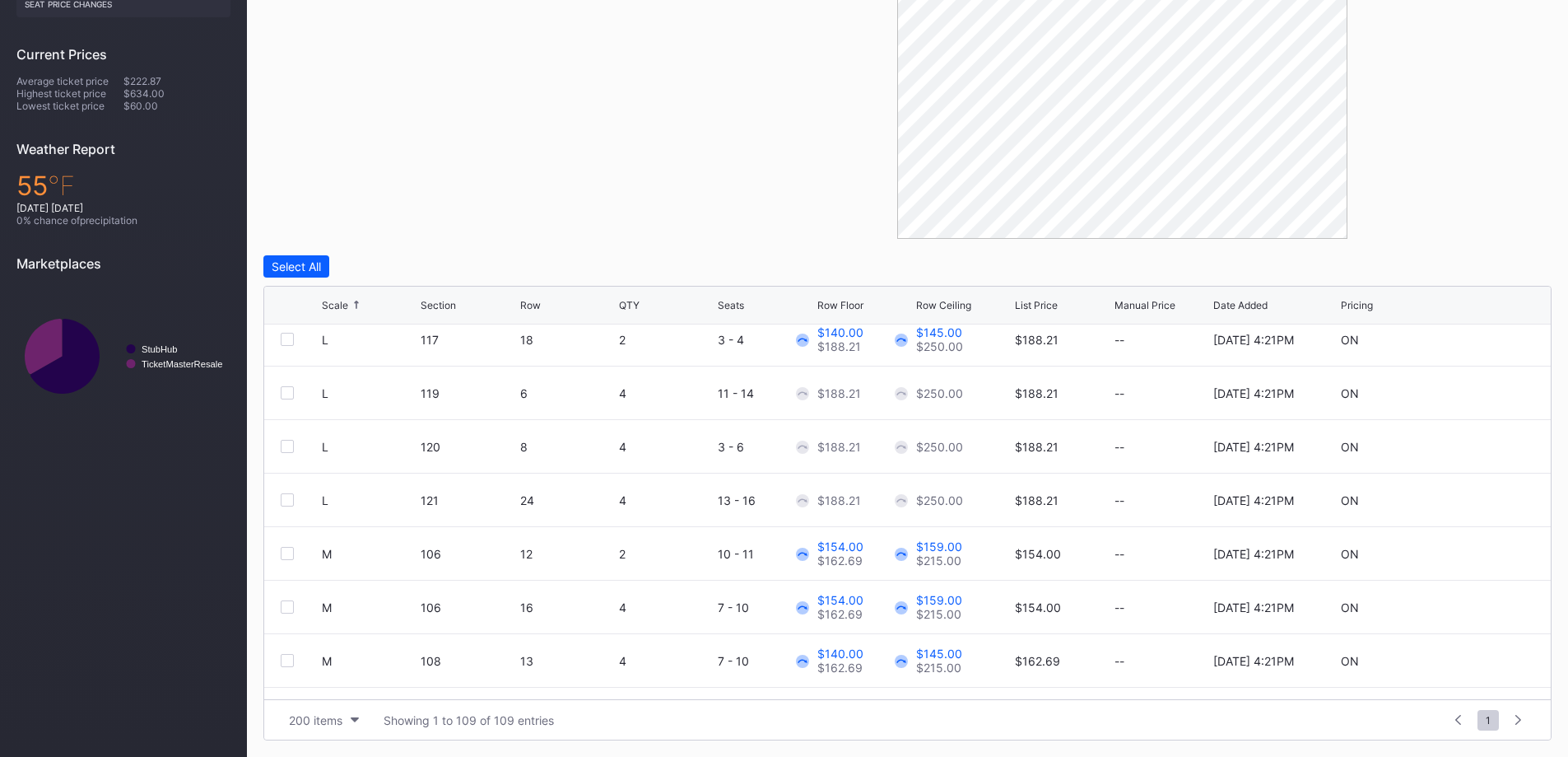
scroll to position [2717, 0]
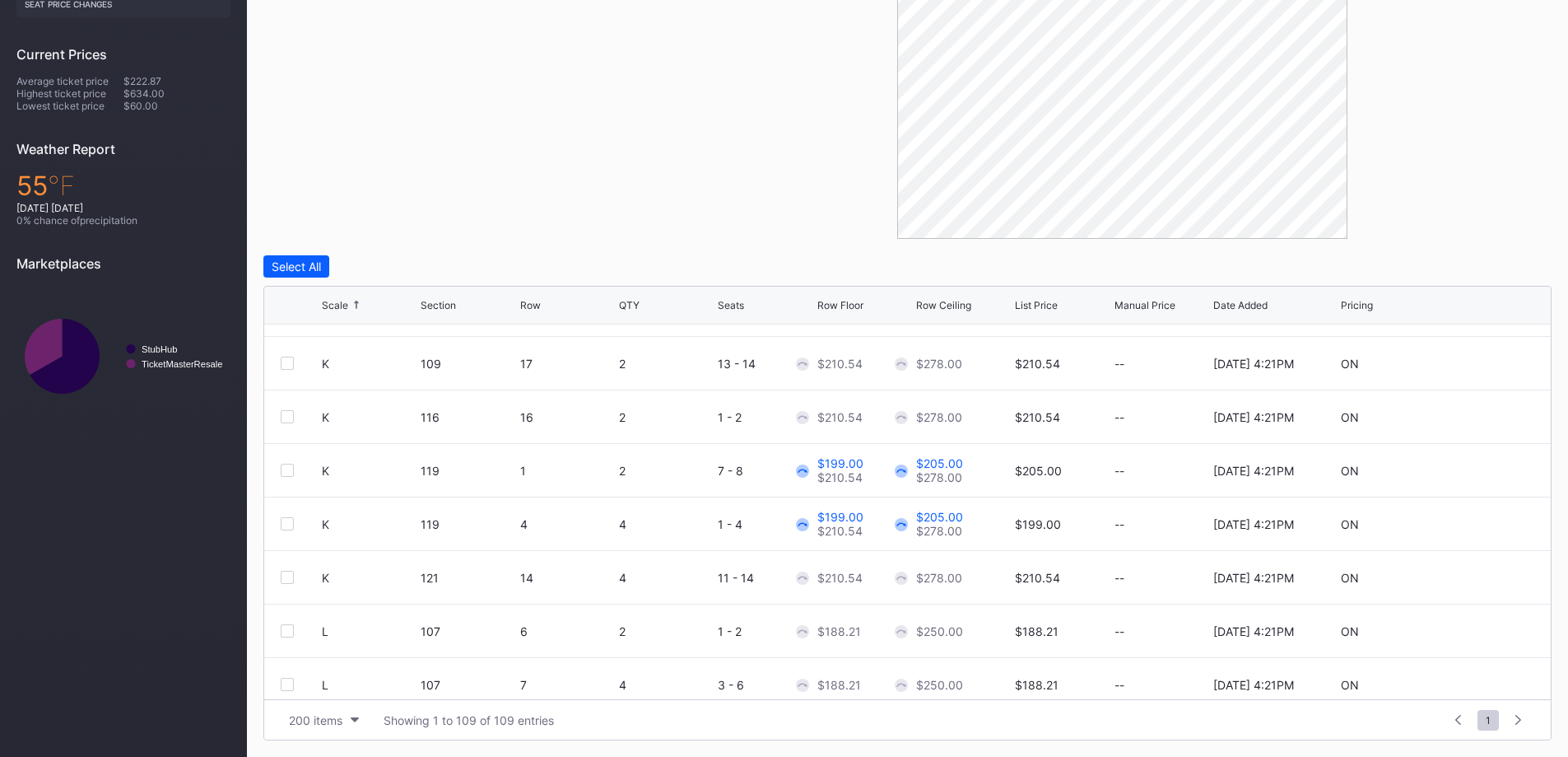
click at [1479, 522] on icon at bounding box center [1485, 523] width 12 height 12
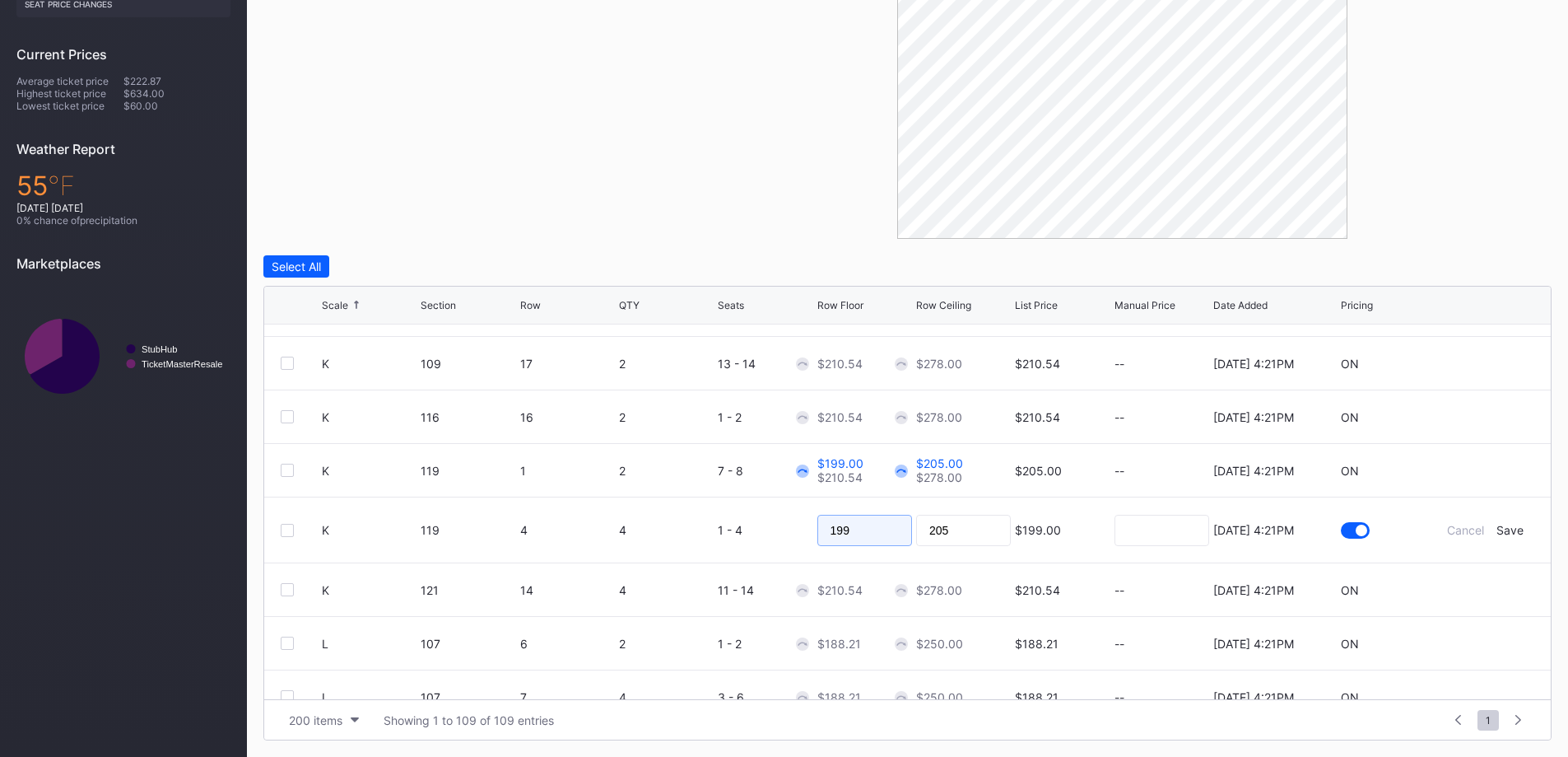
click at [861, 533] on input "199" at bounding box center [864, 530] width 95 height 31
type input "180"
type input "185"
click at [1499, 529] on div "Save" at bounding box center [1509, 530] width 27 height 14
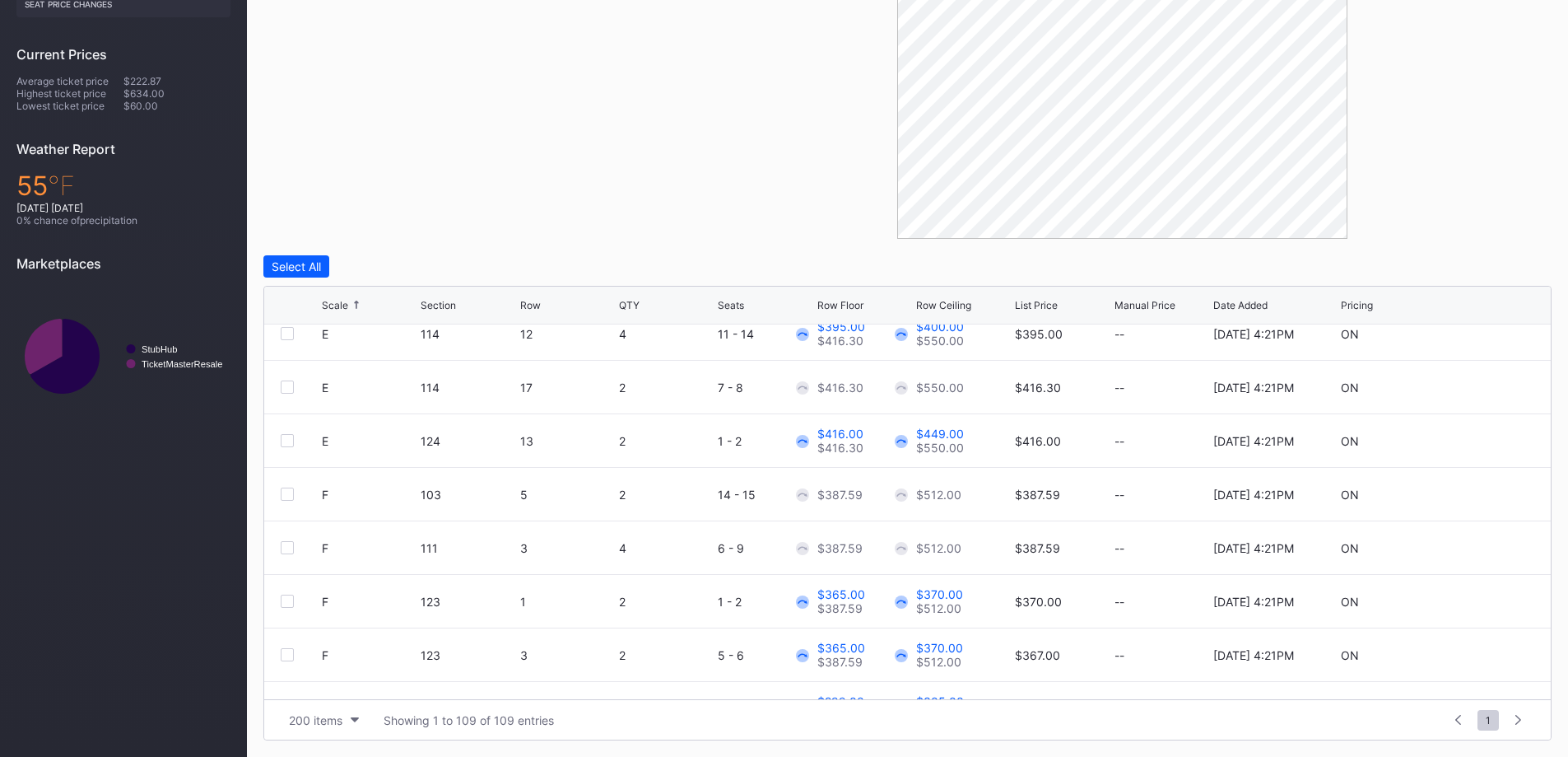
scroll to position [2058, 0]
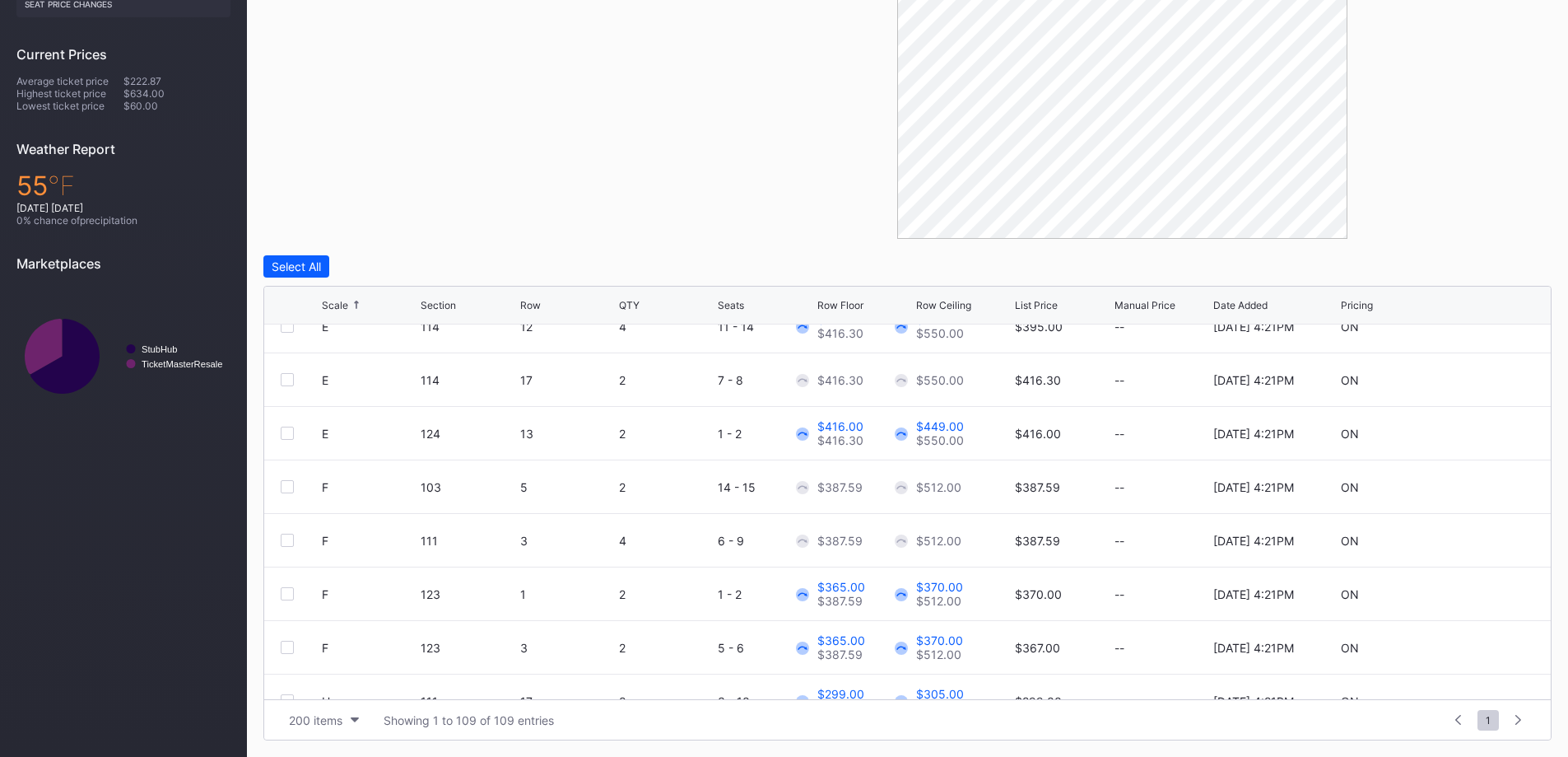
click at [1479, 547] on div at bounding box center [1485, 541] width 12 height 12
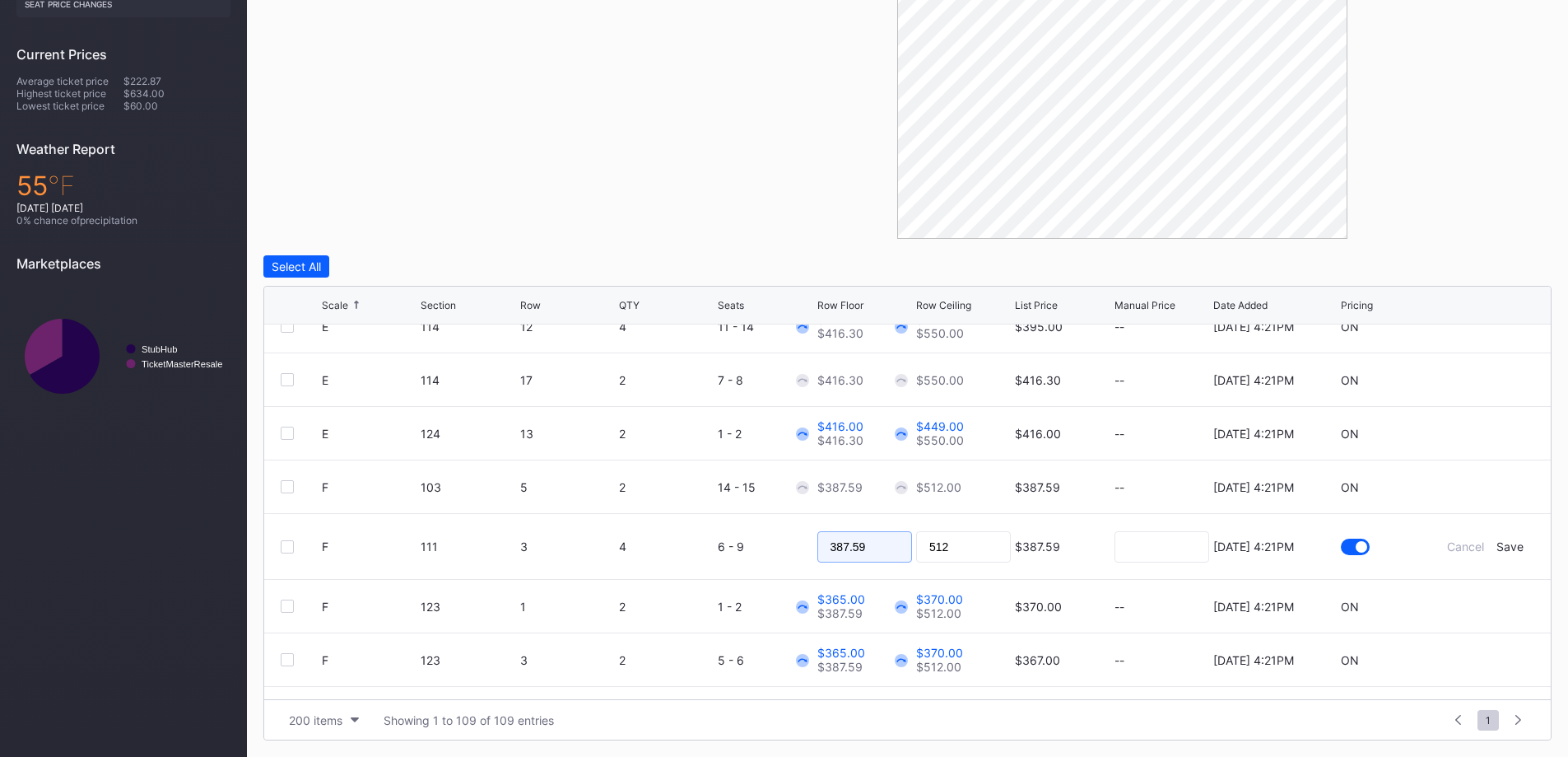
click at [898, 532] on input "387.59" at bounding box center [864, 547] width 95 height 31
type input "325"
type input "335"
click at [1496, 544] on div "Save" at bounding box center [1509, 546] width 27 height 14
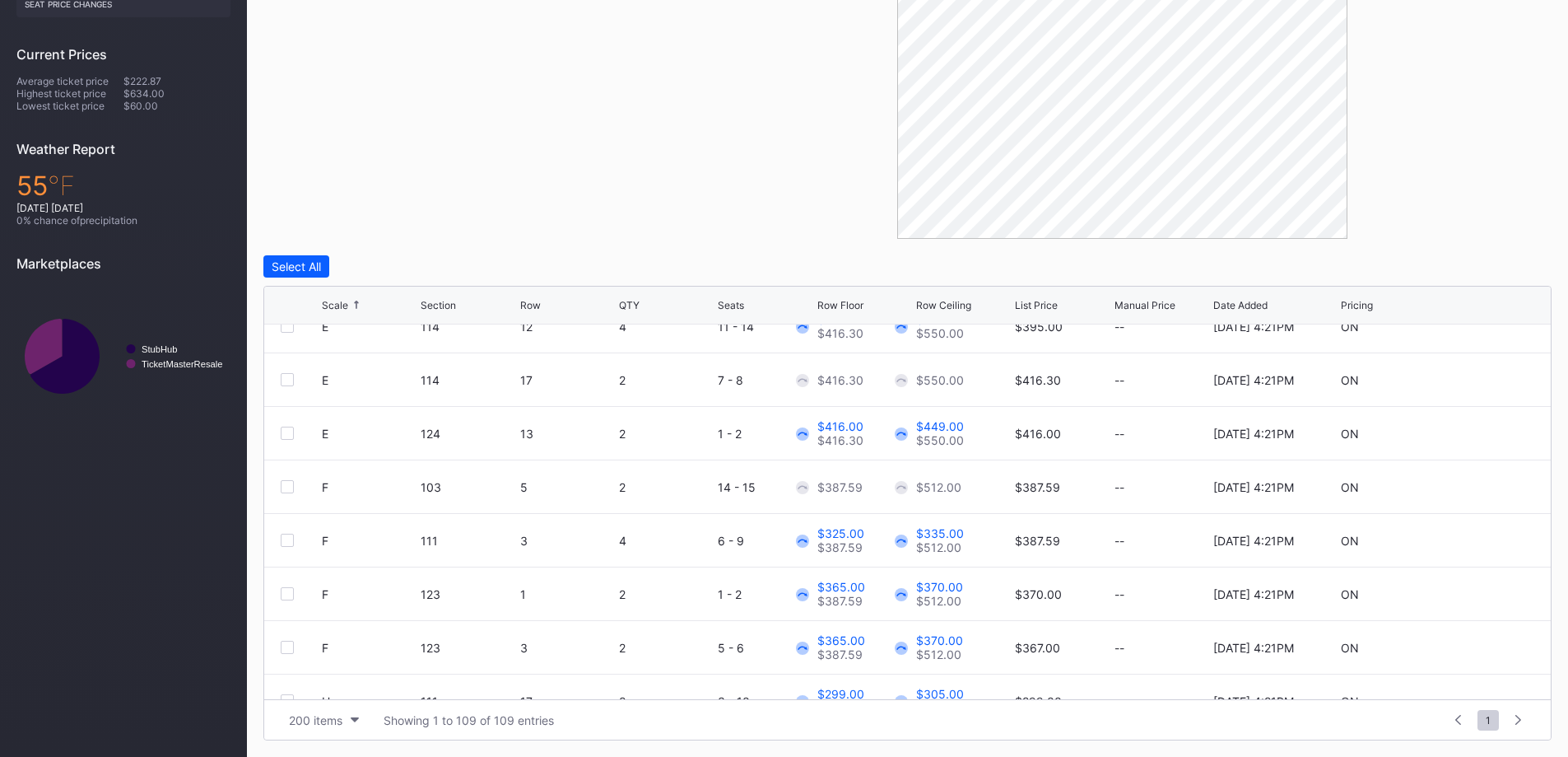
scroll to position [0, 0]
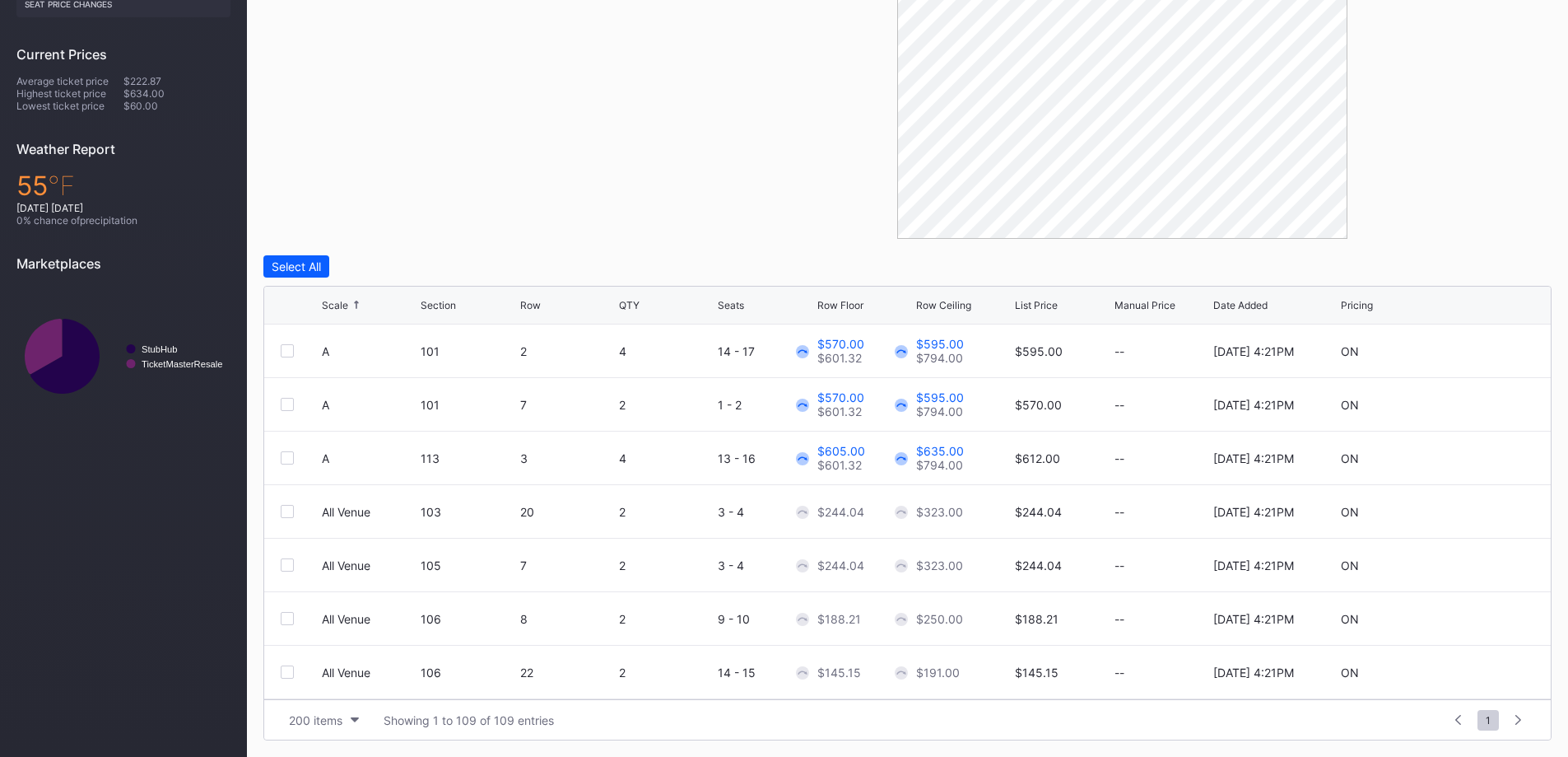
click at [1479, 560] on icon at bounding box center [1485, 565] width 12 height 12
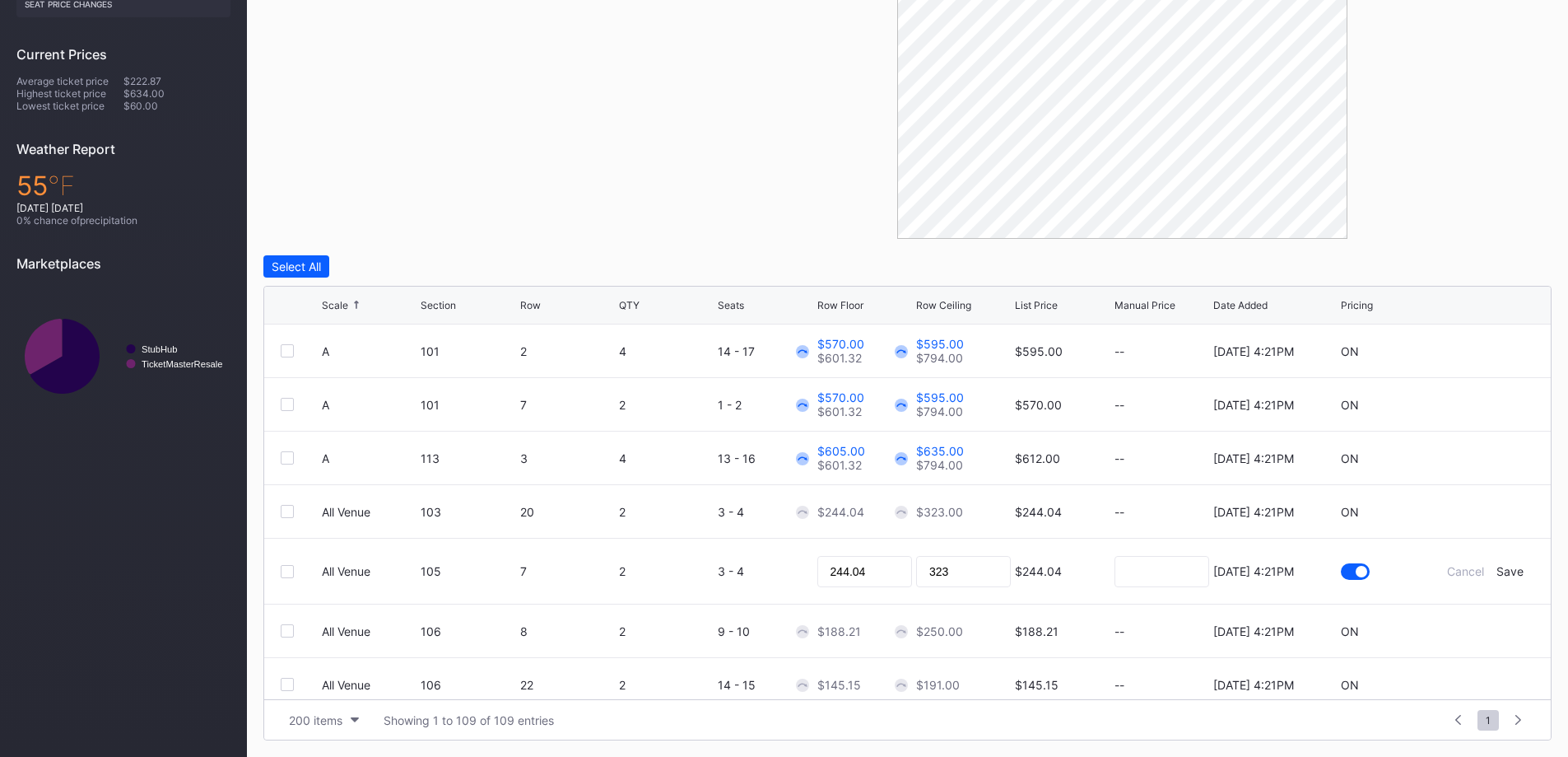
click at [1462, 568] on div "Cancel" at bounding box center [1465, 571] width 37 height 14
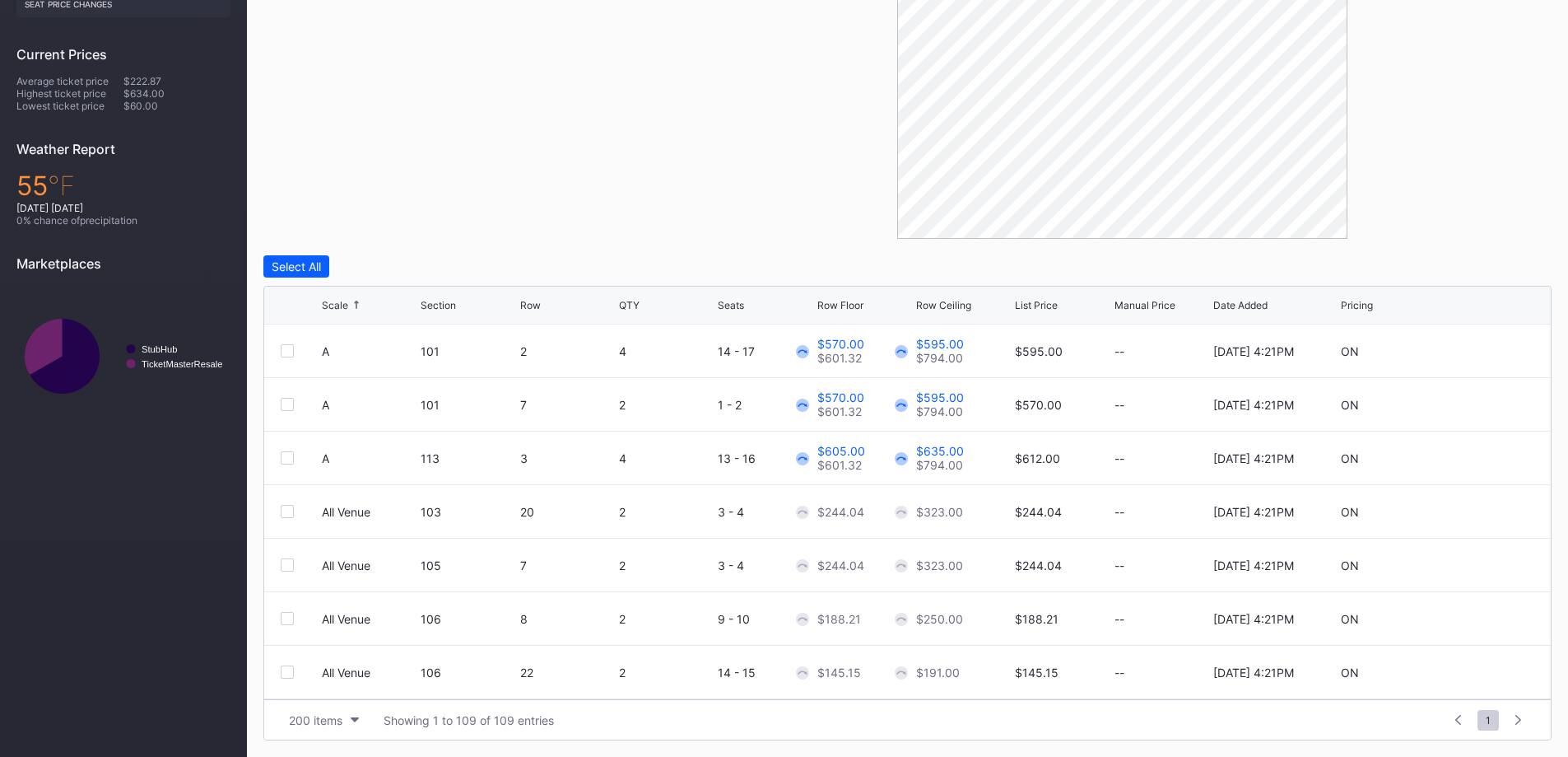
click at [463, 303] on icon at bounding box center [464, 304] width 8 height 8
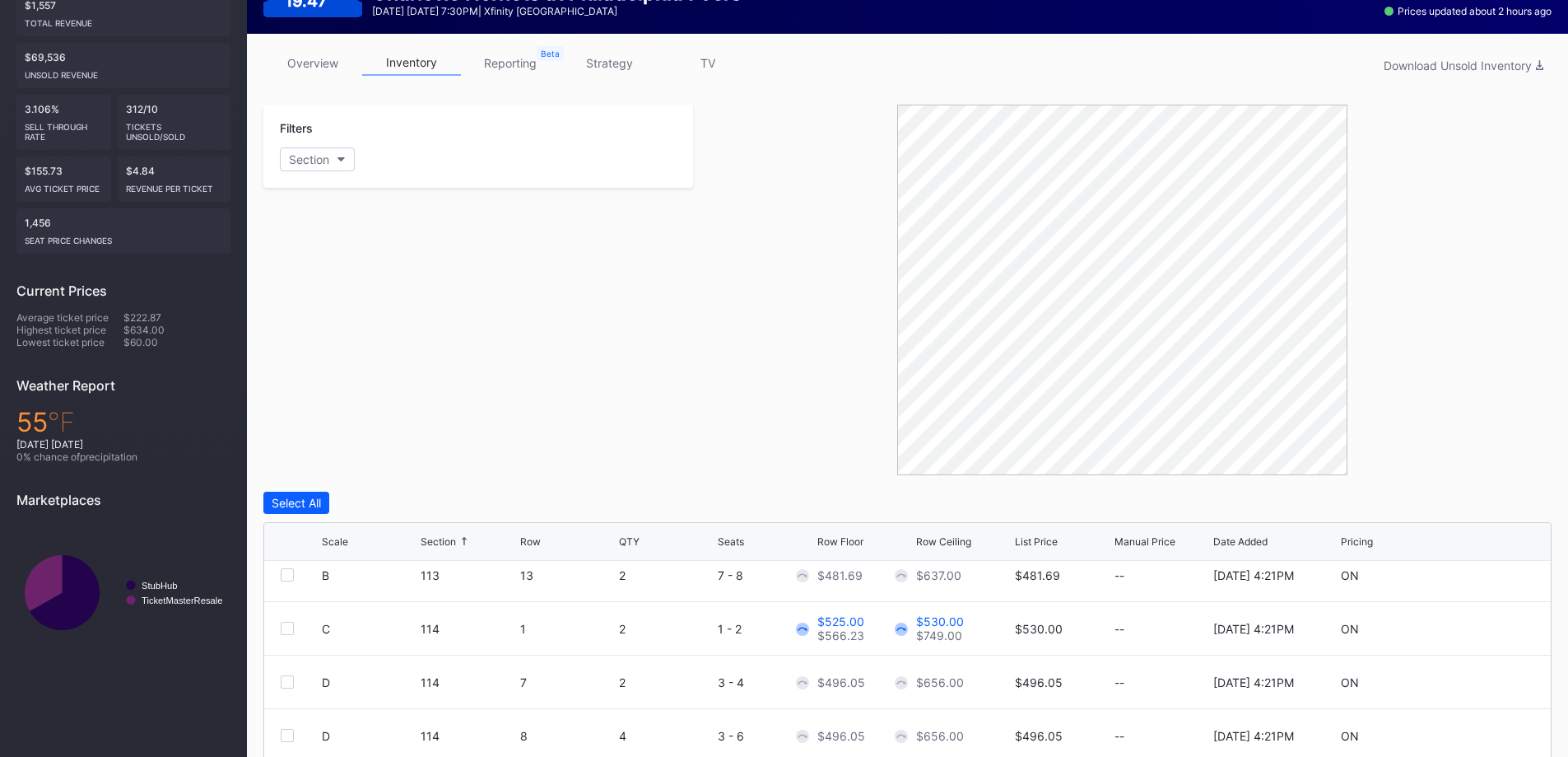
scroll to position [247, 0]
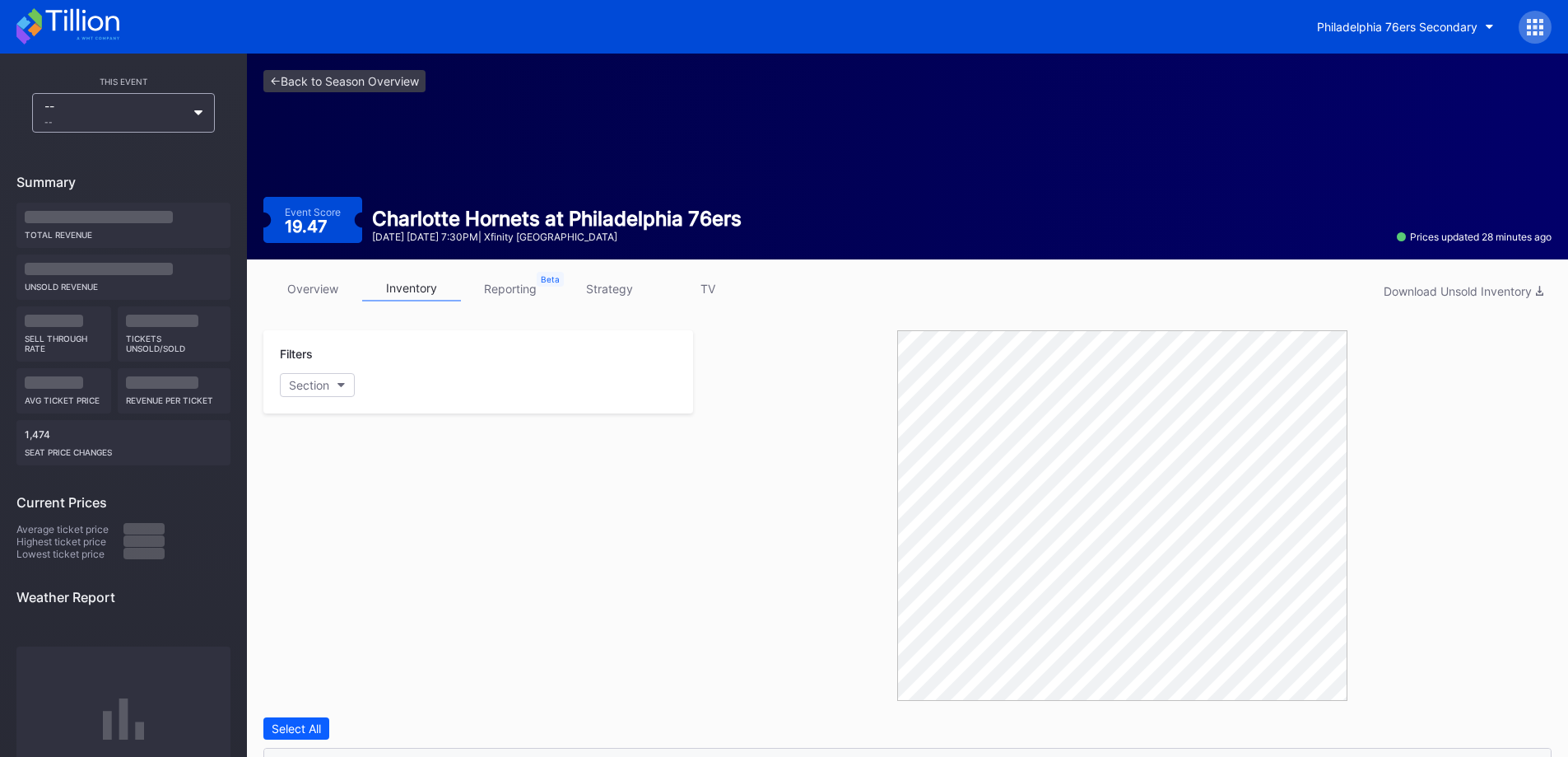
click at [103, 16] on icon at bounding box center [68, 26] width 103 height 37
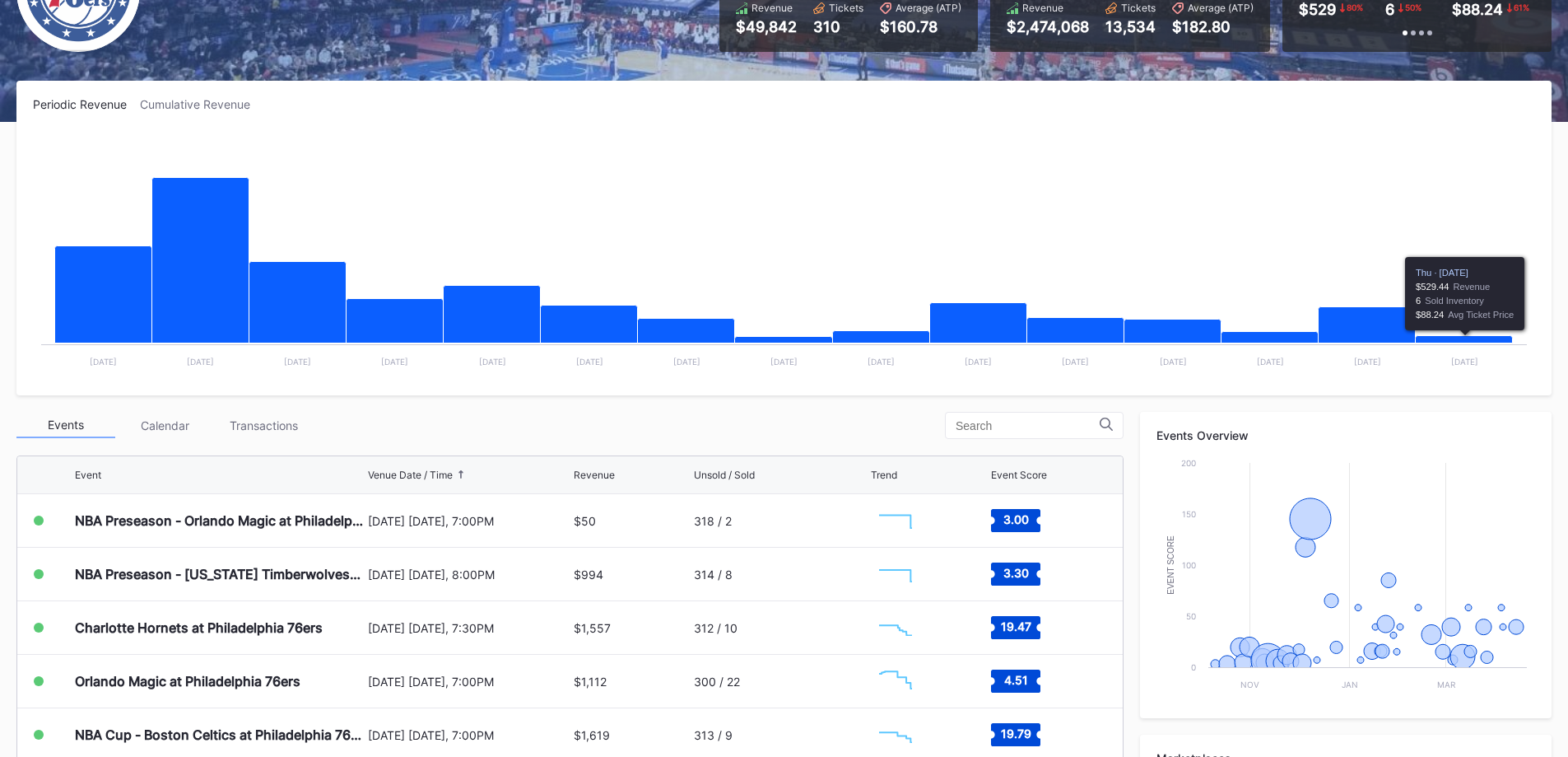
scroll to position [488, 0]
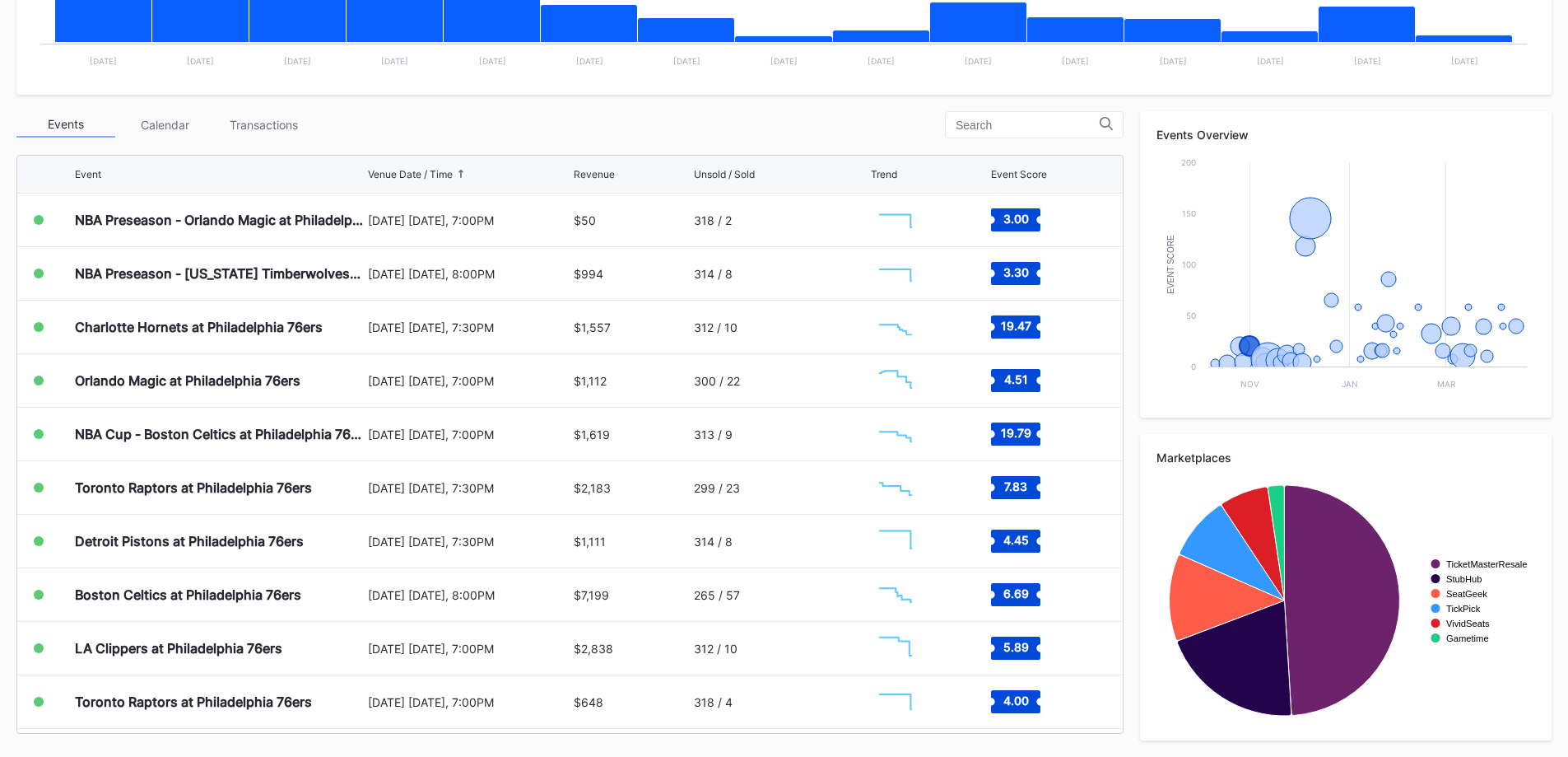
click at [239, 116] on div "Transactions" at bounding box center [263, 124] width 99 height 25
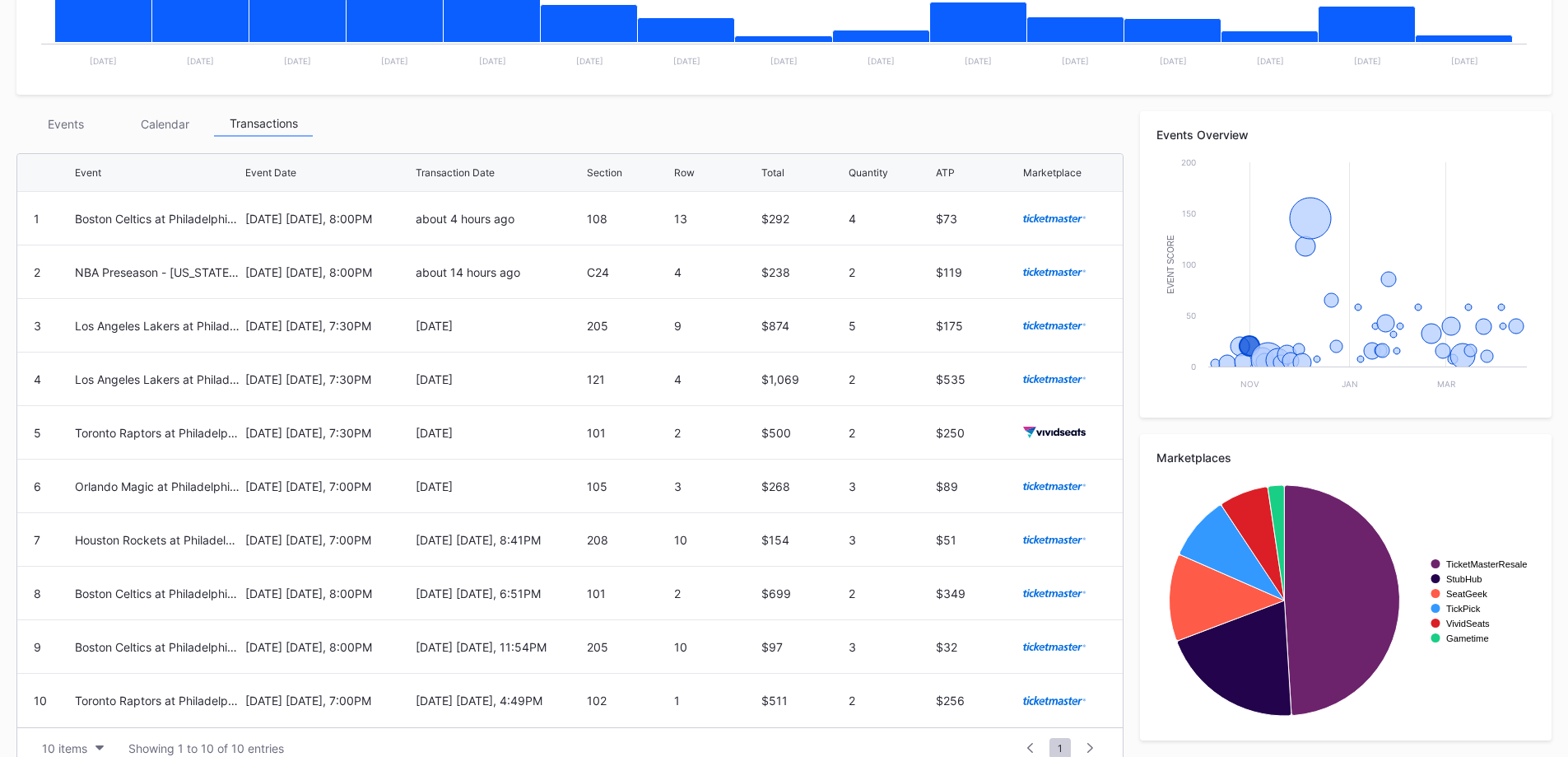
scroll to position [0, 0]
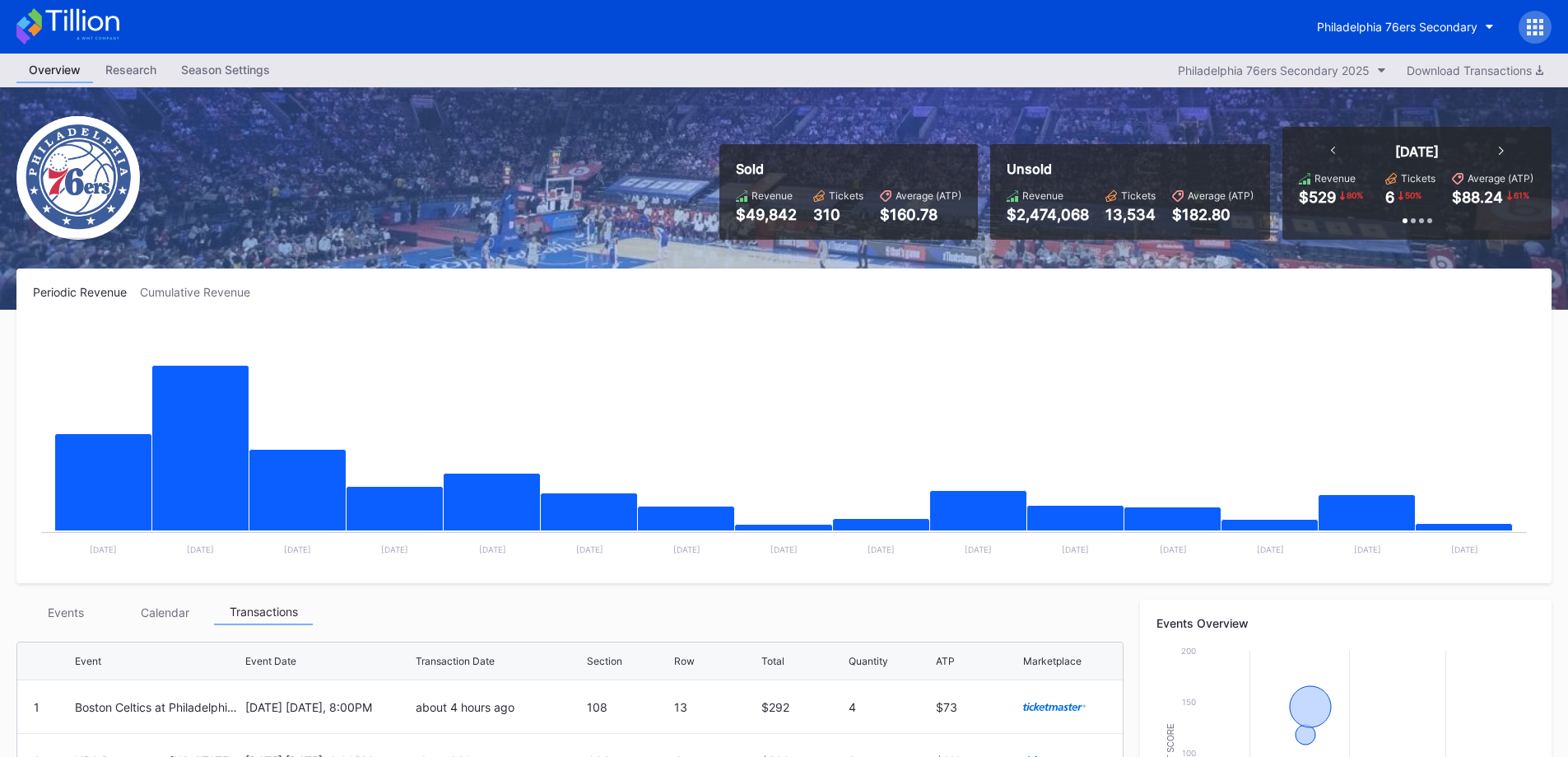
click at [1526, 23] on icon at bounding box center [1528, 21] width 4 height 4
